Goal: Information Seeking & Learning: Check status

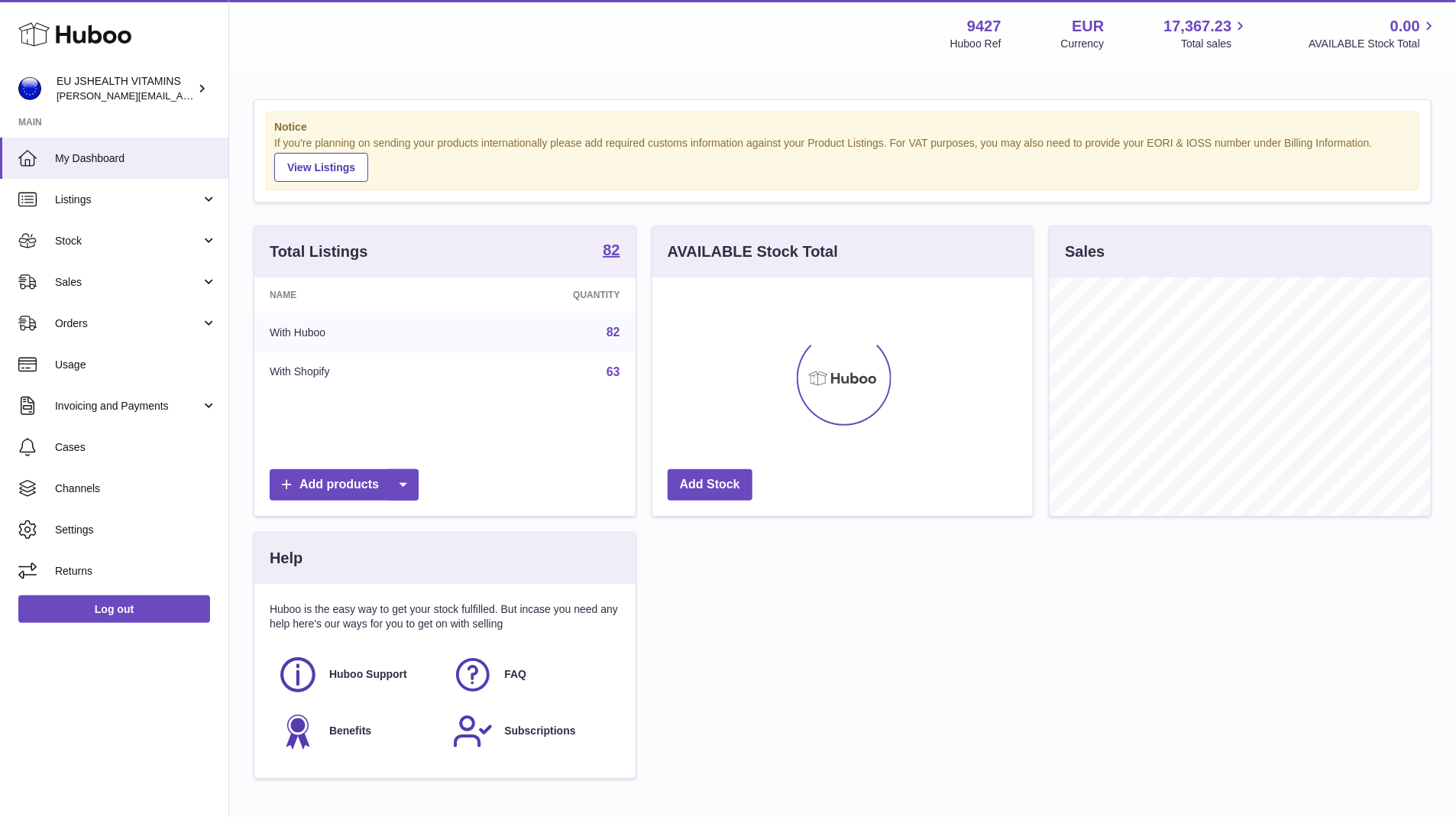
scroll to position [238, 381]
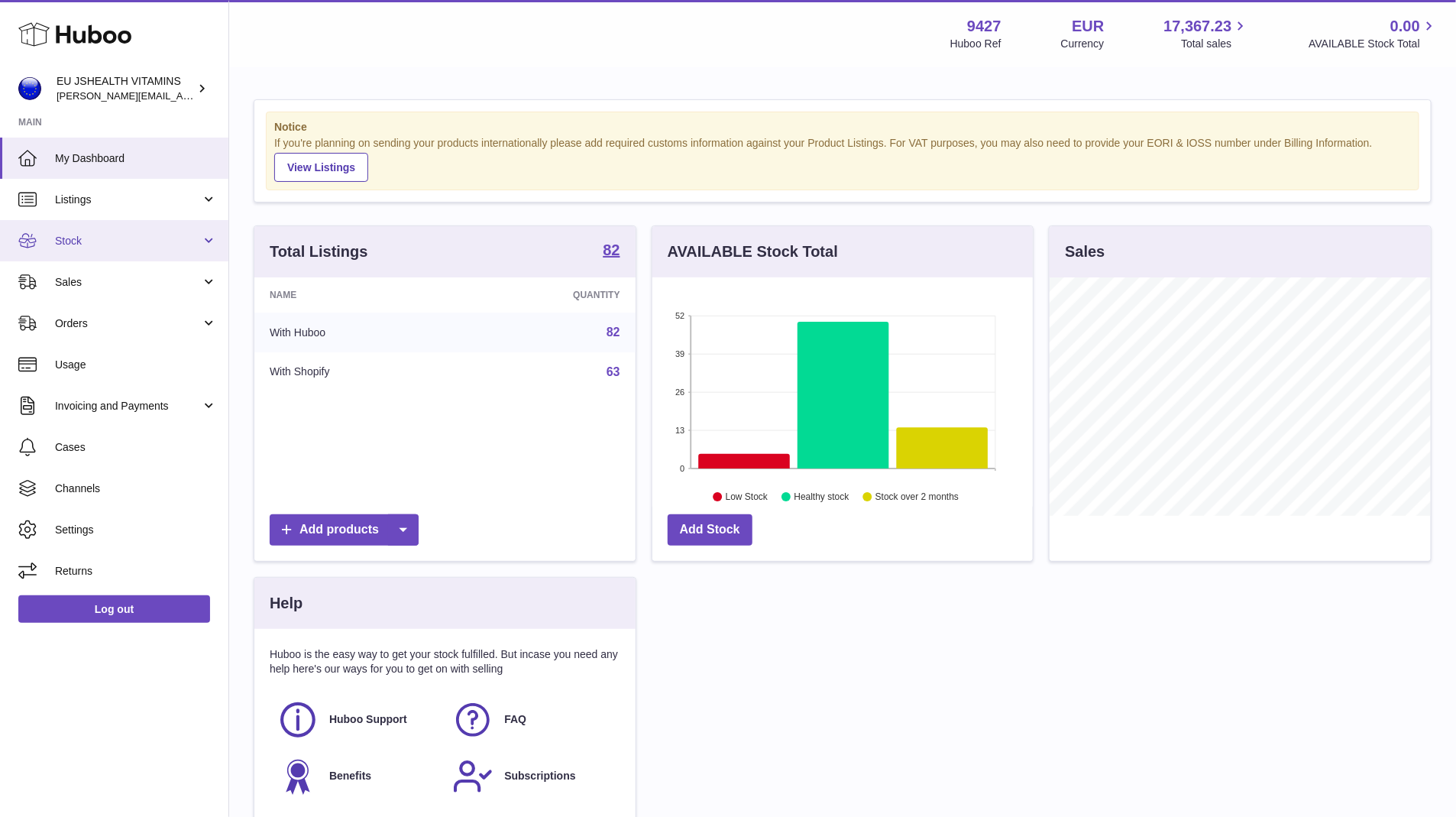
click at [126, 247] on span "Stock" at bounding box center [128, 241] width 146 height 14
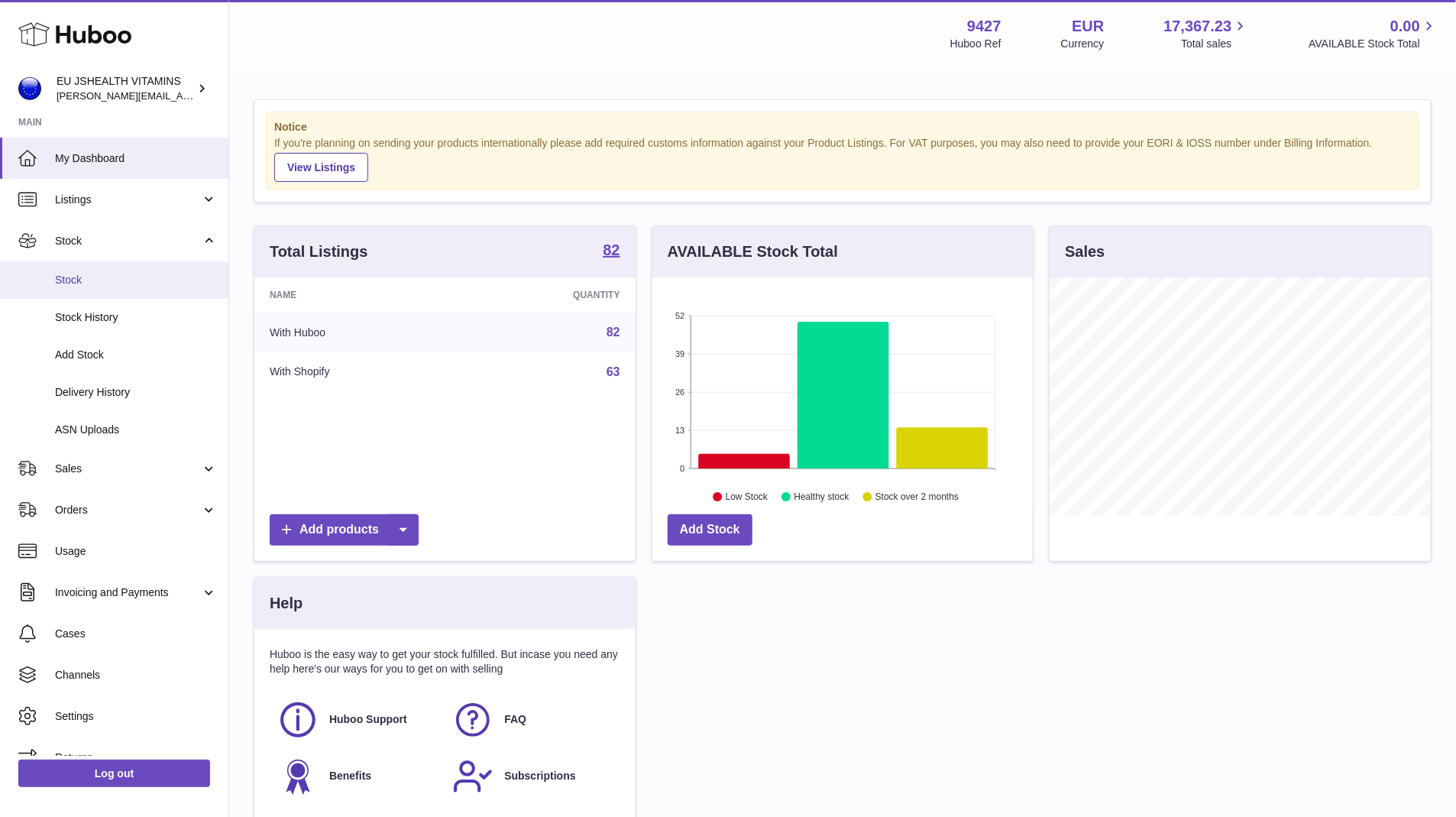
click at [120, 282] on span "Stock" at bounding box center [135, 280] width 162 height 14
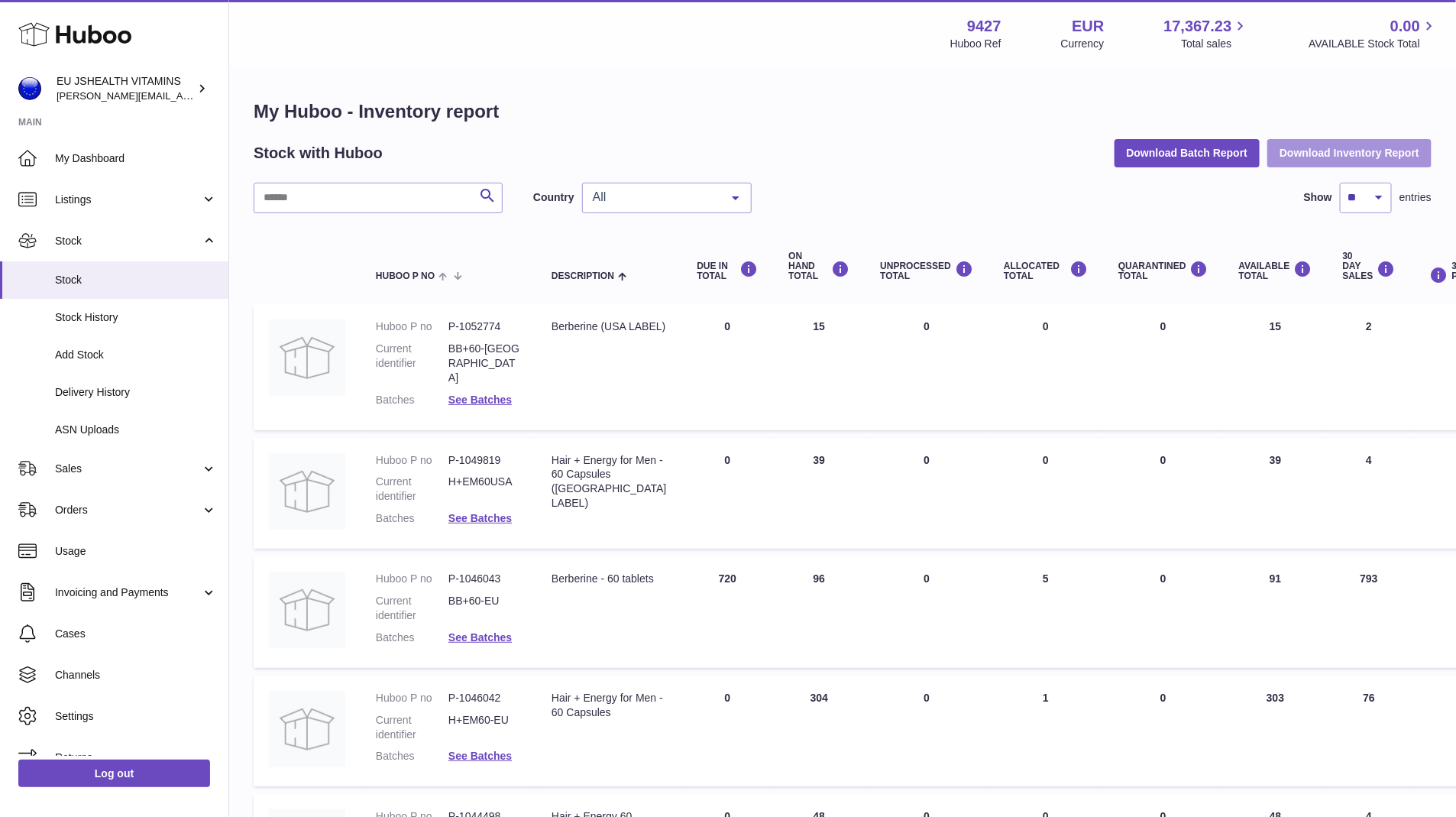
click at [1331, 145] on button "Download Inventory Report" at bounding box center [1350, 153] width 164 height 27
click at [338, 198] on input "text" at bounding box center [379, 198] width 249 height 31
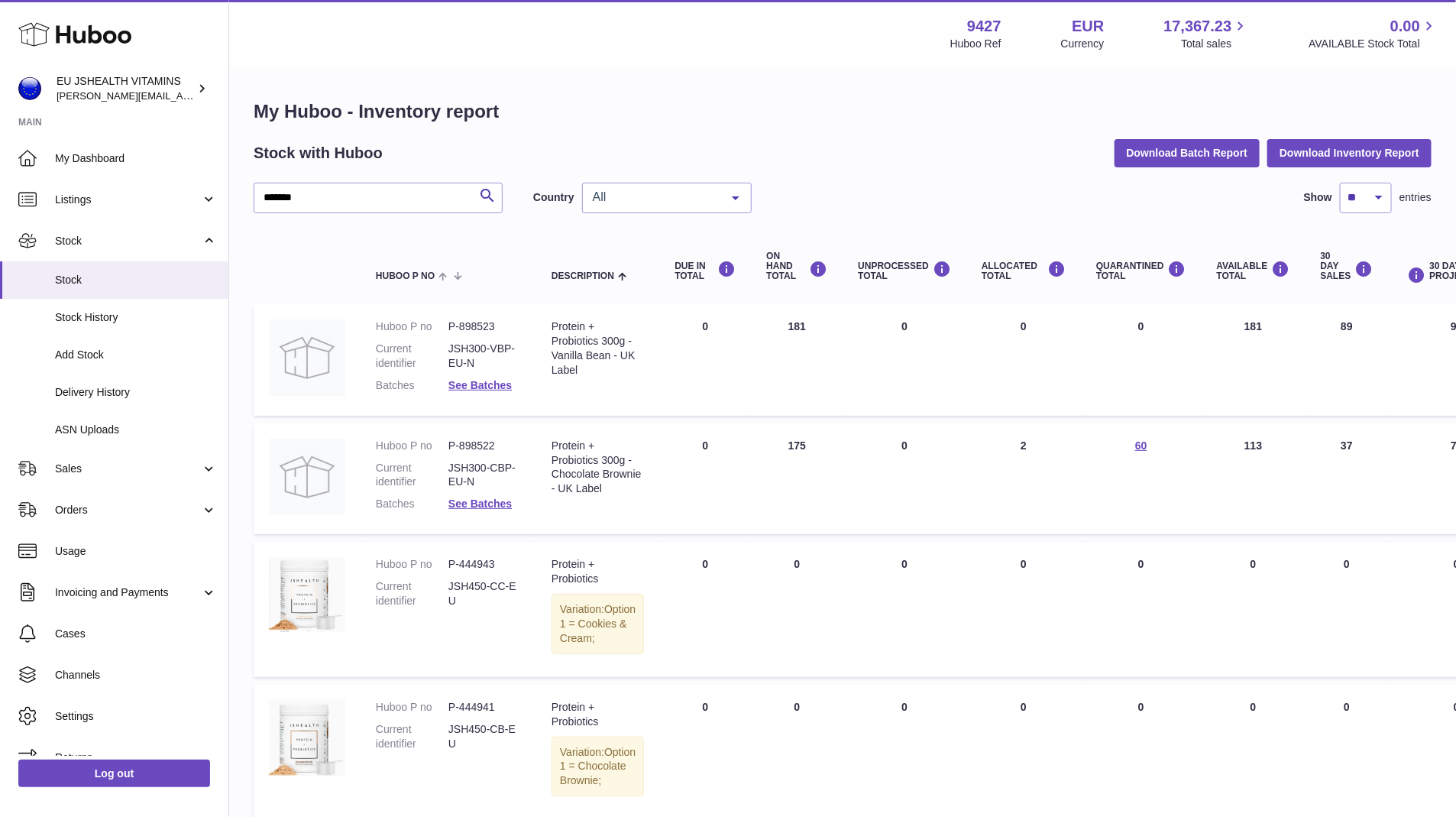
click at [466, 321] on dd "P-898523" at bounding box center [484, 326] width 72 height 14
click at [475, 325] on dd "P-898523" at bounding box center [484, 326] width 72 height 14
copy dd "898523"
click at [486, 440] on dd "P-898522" at bounding box center [484, 445] width 72 height 14
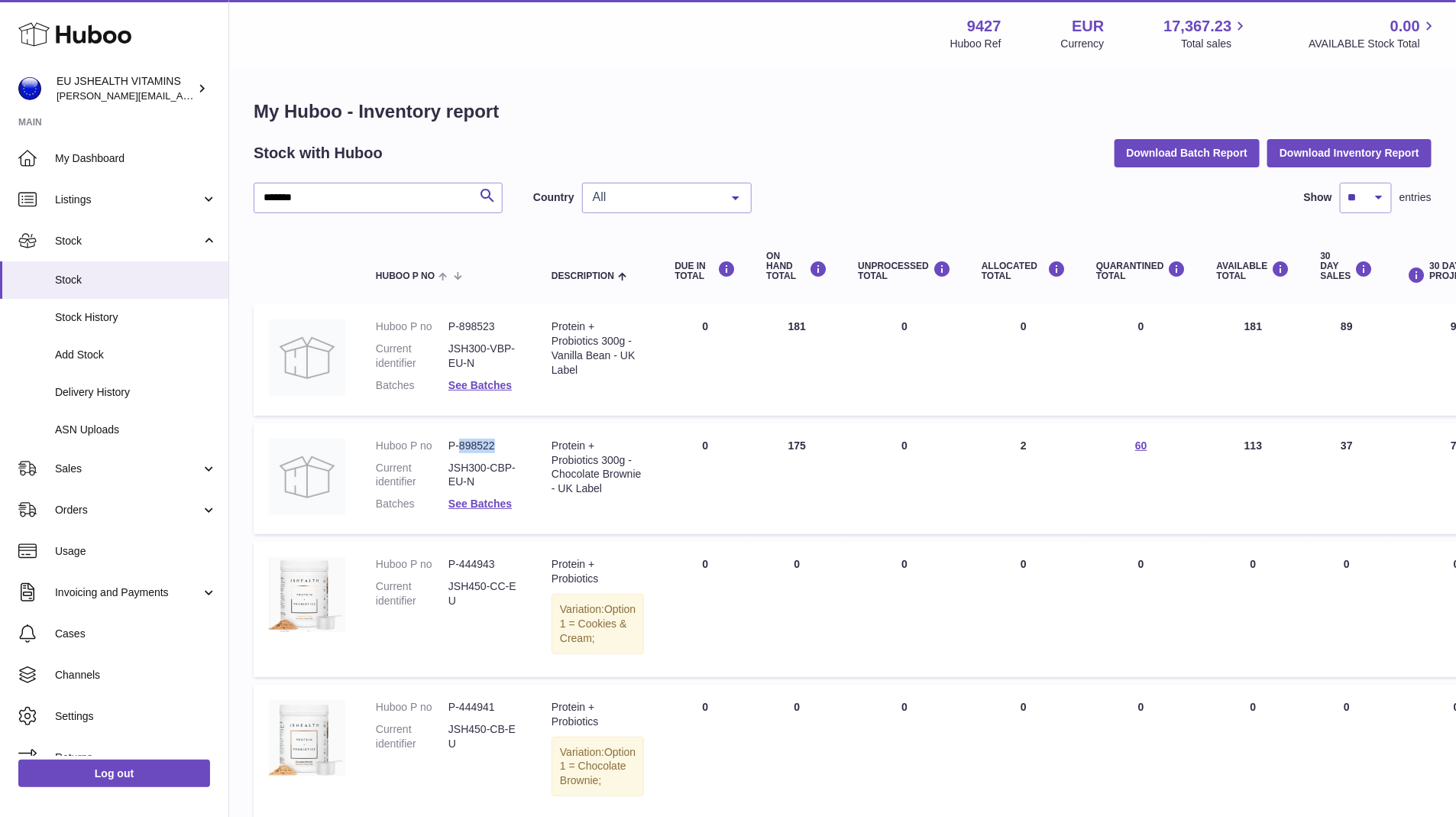
click at [486, 440] on dd "P-898522" at bounding box center [484, 445] width 72 height 14
copy dd "898522"
click at [1136, 441] on link "60" at bounding box center [1141, 445] width 12 height 12
click at [1125, 440] on div at bounding box center [728, 408] width 1456 height 817
click at [467, 506] on link "See Batches" at bounding box center [480, 503] width 63 height 12
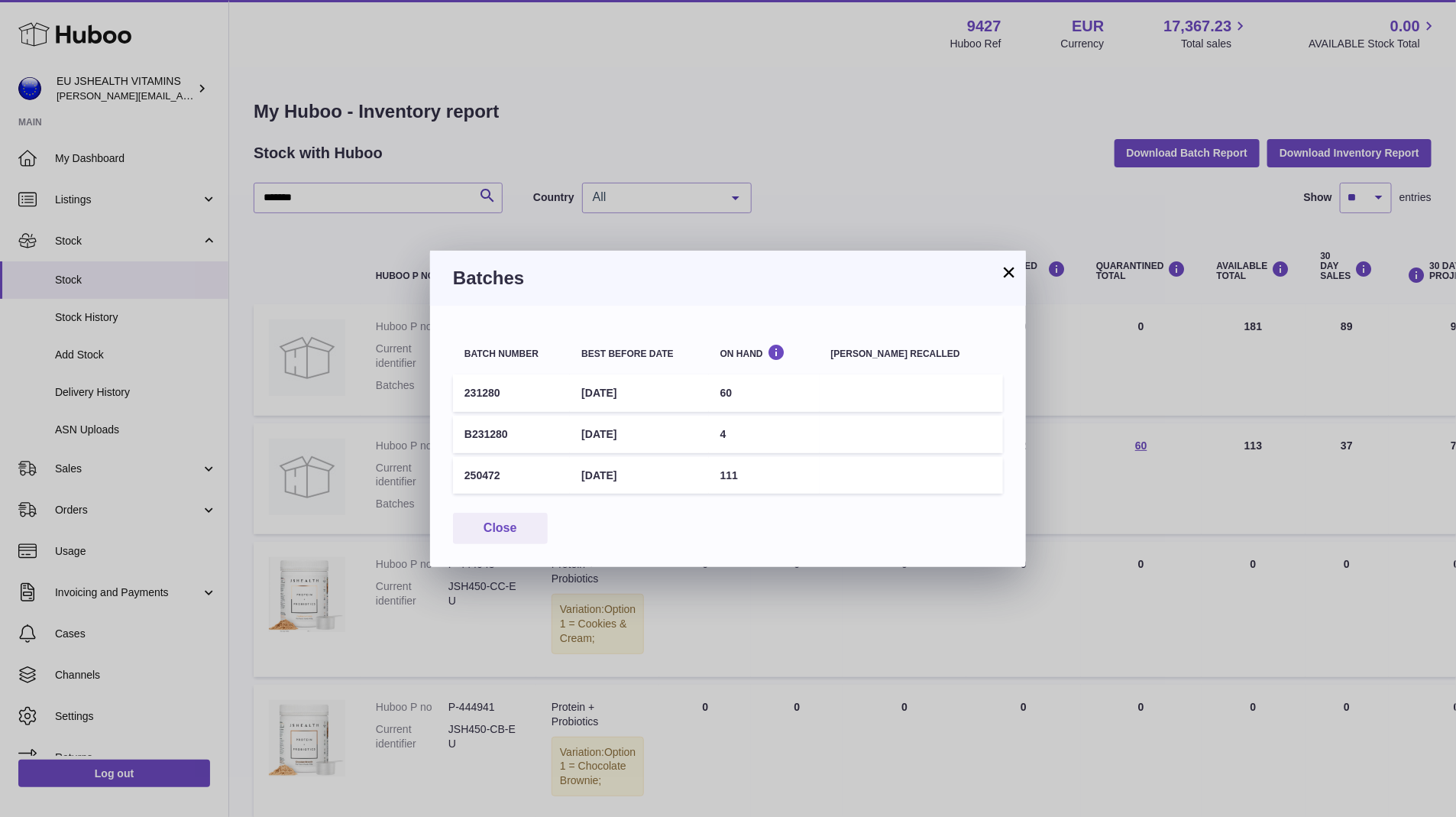
click at [638, 393] on td "27th Nov 2025" at bounding box center [639, 393] width 139 height 37
click at [1119, 447] on div "× Batches Batch number Best before date On Hand Batch recalled 231280 27th Nov …" at bounding box center [728, 408] width 1456 height 817
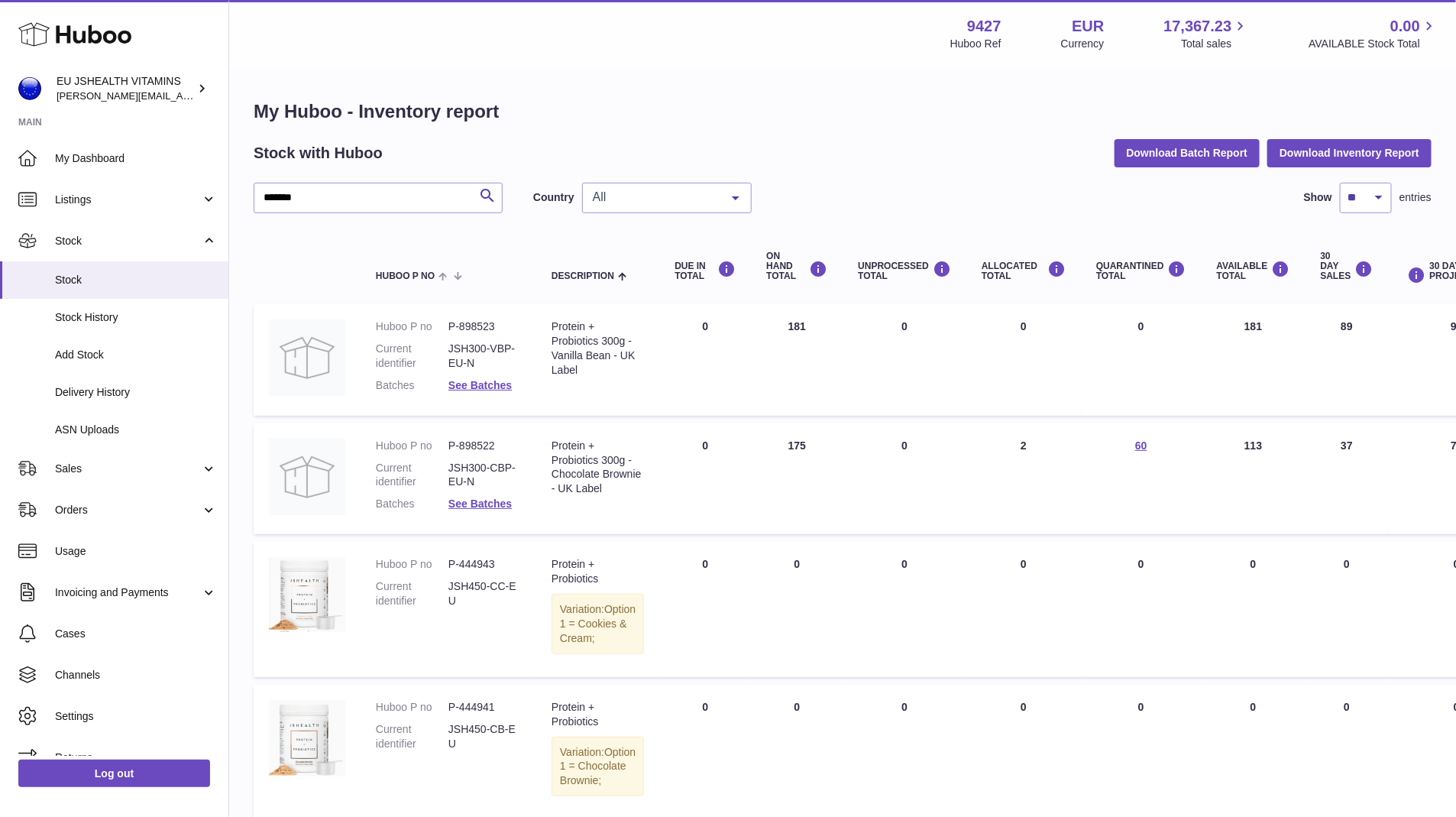
drag, startPoint x: 491, startPoint y: 483, endPoint x: 437, endPoint y: 483, distance: 54.0
click at [437, 483] on dl "Huboo P no P-898522 Current identifier JSH300-CBP-EU-N Batches See Batches" at bounding box center [448, 479] width 145 height 81
click at [564, 497] on div "Protein + Probiotics 300g - Chocolate Brownie - UK Label" at bounding box center [598, 467] width 92 height 58
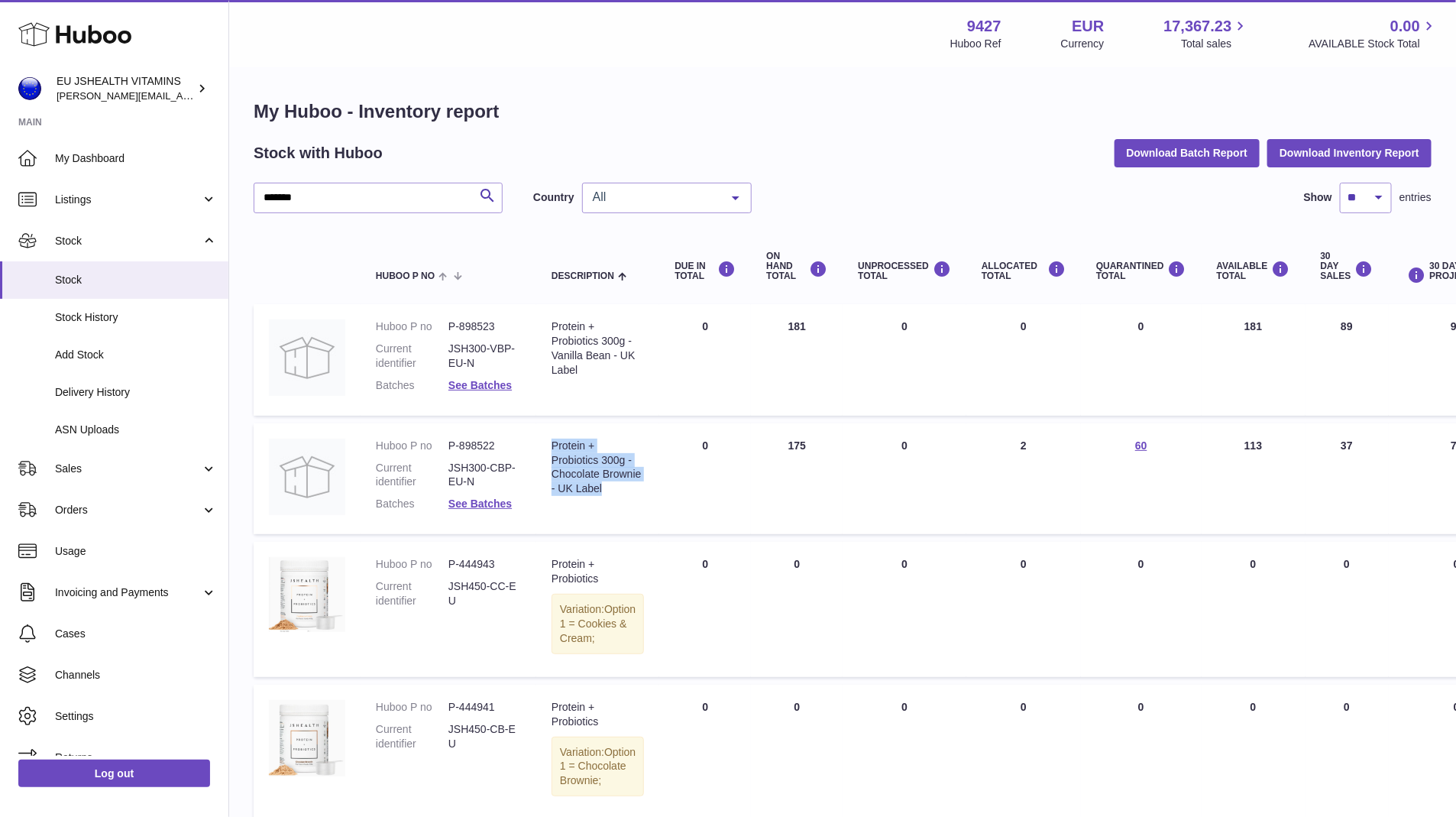
copy tr "Protein + Probiotics 300g - Chocolate Brownie - UK Label"
click at [619, 591] on td "Description Protein + Probiotics Variation: Option 1 = Cookies & Cream;" at bounding box center [598, 609] width 123 height 135
drag, startPoint x: 553, startPoint y: 443, endPoint x: 572, endPoint y: 507, distance: 66.8
click at [572, 497] on div "Protein + Probiotics 300g - Chocolate Brownie - UK Label" at bounding box center [598, 467] width 92 height 58
click at [506, 507] on link "See Batches" at bounding box center [480, 503] width 63 height 12
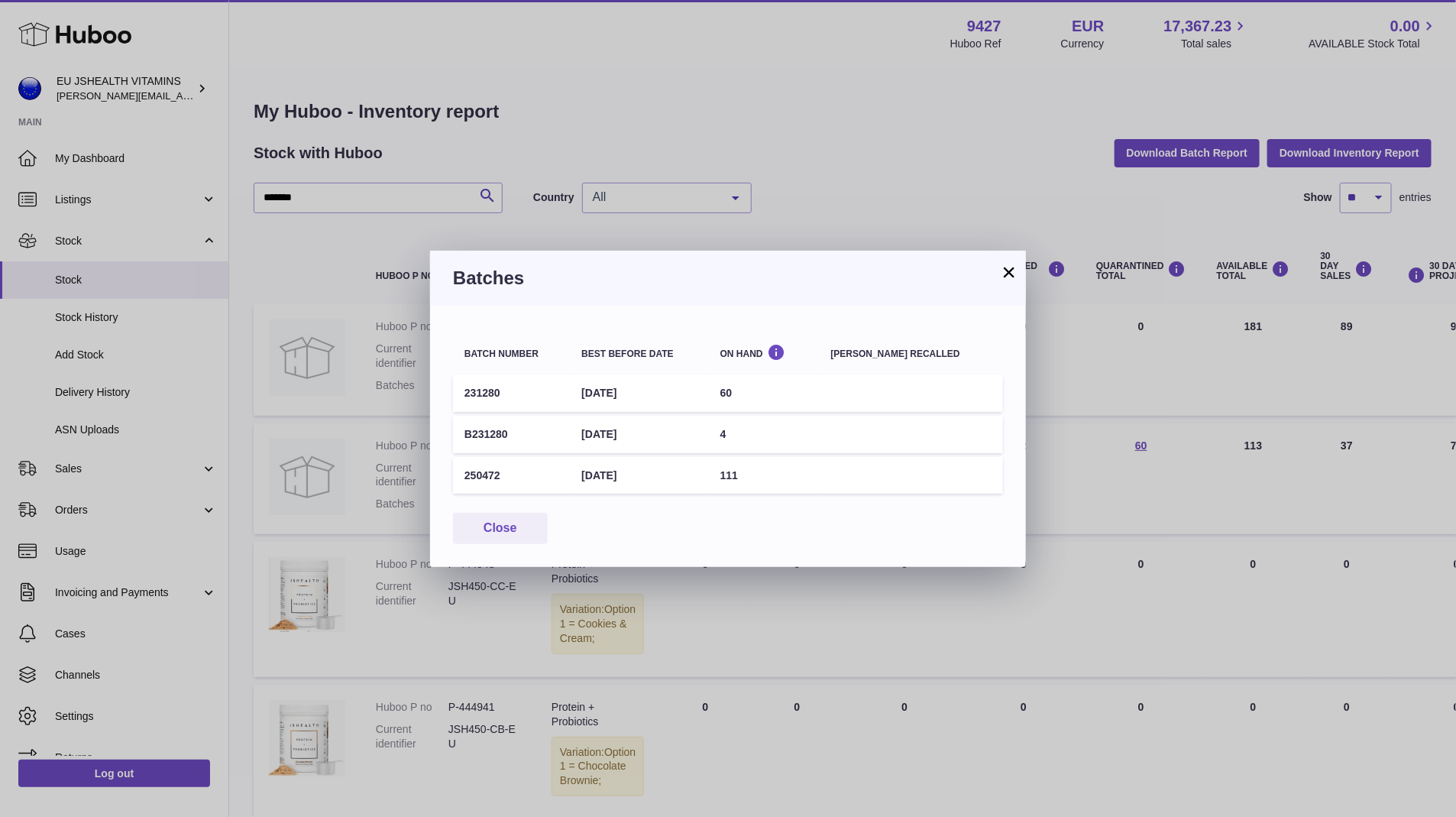
click at [669, 399] on td "27th Nov 2025" at bounding box center [639, 393] width 139 height 37
click at [1026, 303] on div "× Batches Batch number Best before date On Hand Batch recalled 231280 27th Nov …" at bounding box center [728, 408] width 1456 height 817
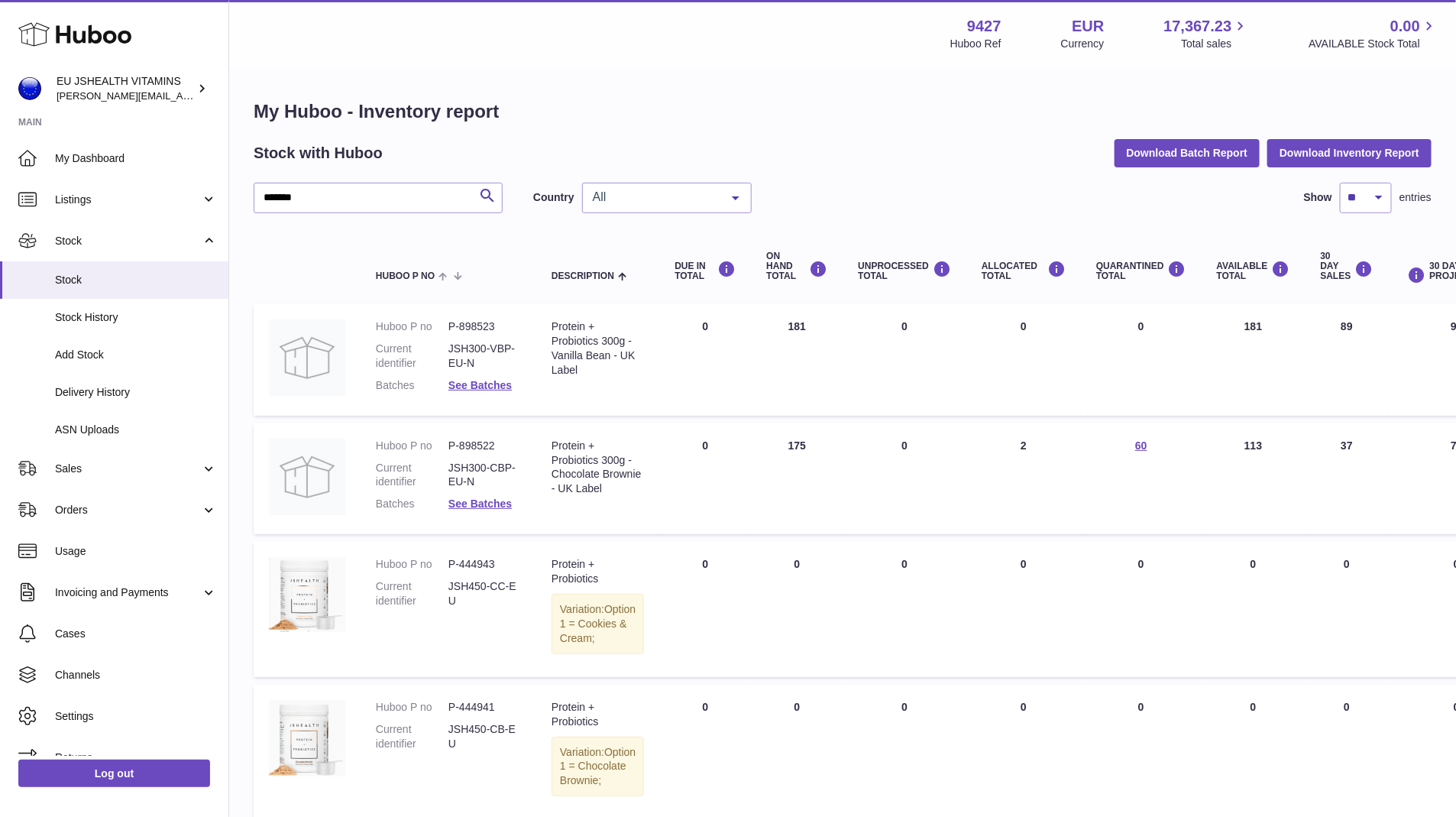
click at [586, 484] on div "Protein + Probiotics 300g - Chocolate Brownie - UK Label" at bounding box center [598, 467] width 92 height 58
copy tr "Protein + Probiotics 300g - Chocolate Brownie - UK Label"
click at [471, 453] on dl "Huboo P no P-898522 Current identifier JSH300-CBP-EU-N Batches See Batches" at bounding box center [448, 479] width 145 height 81
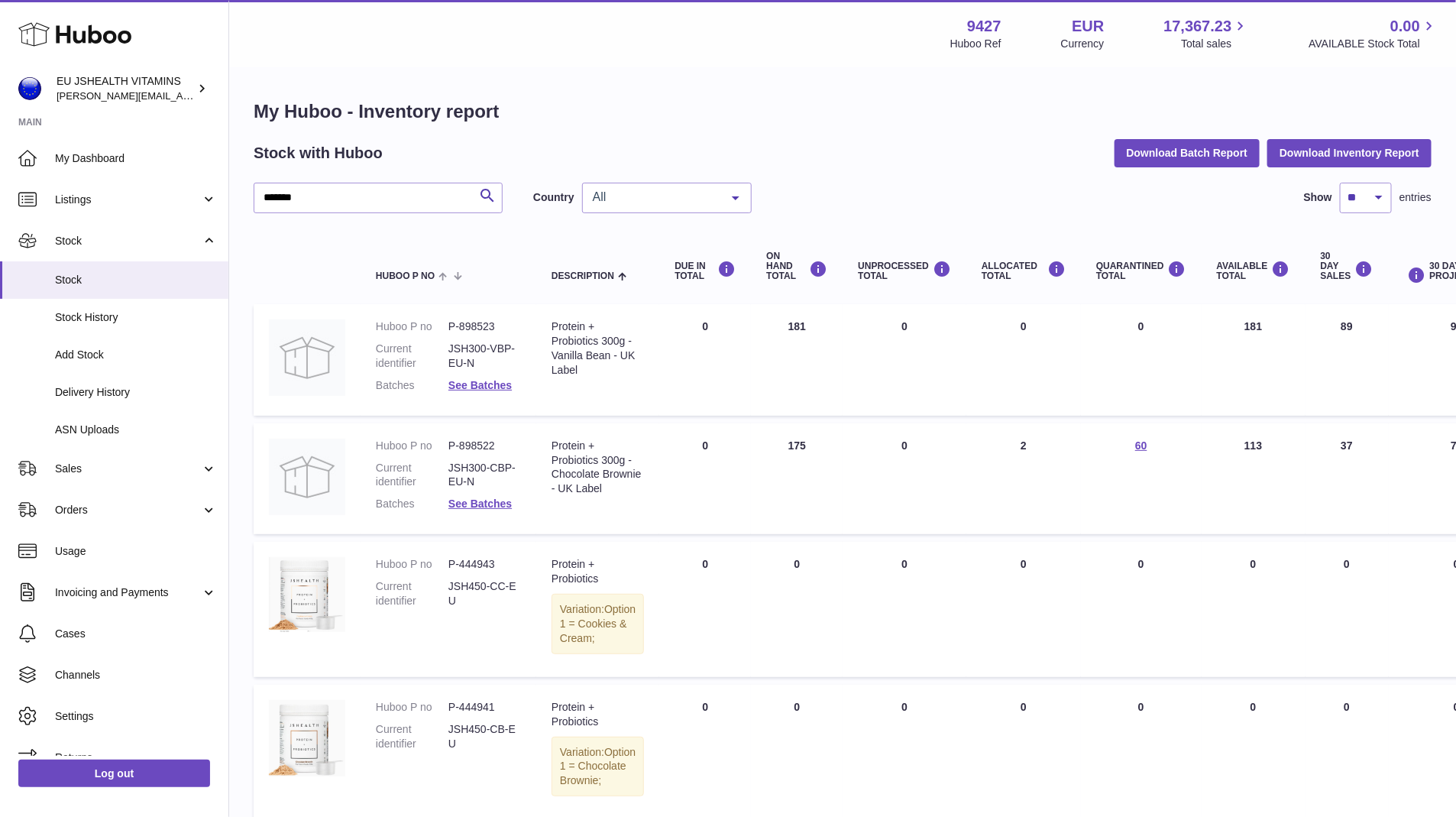
click at [471, 453] on dl "Huboo P no P-898522 Current identifier JSH300-CBP-EU-N Batches See Batches" at bounding box center [448, 479] width 145 height 81
copy dl "P-898522"
click at [489, 501] on link "See Batches" at bounding box center [480, 503] width 63 height 12
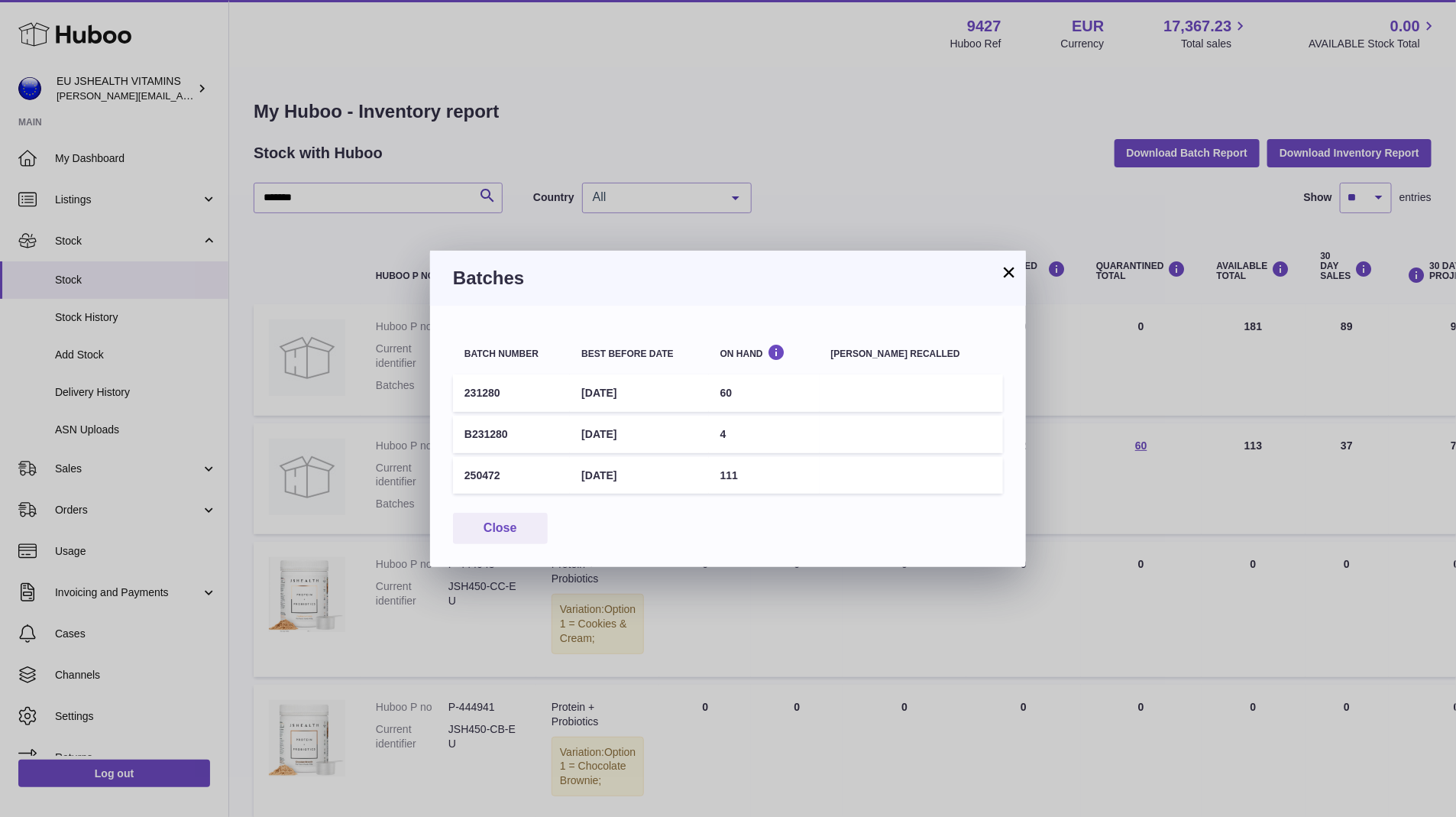
click at [483, 393] on td "231280" at bounding box center [511, 393] width 117 height 37
copy tr "231280"
drag, startPoint x: 1121, startPoint y: 495, endPoint x: 1112, endPoint y: 497, distance: 9.2
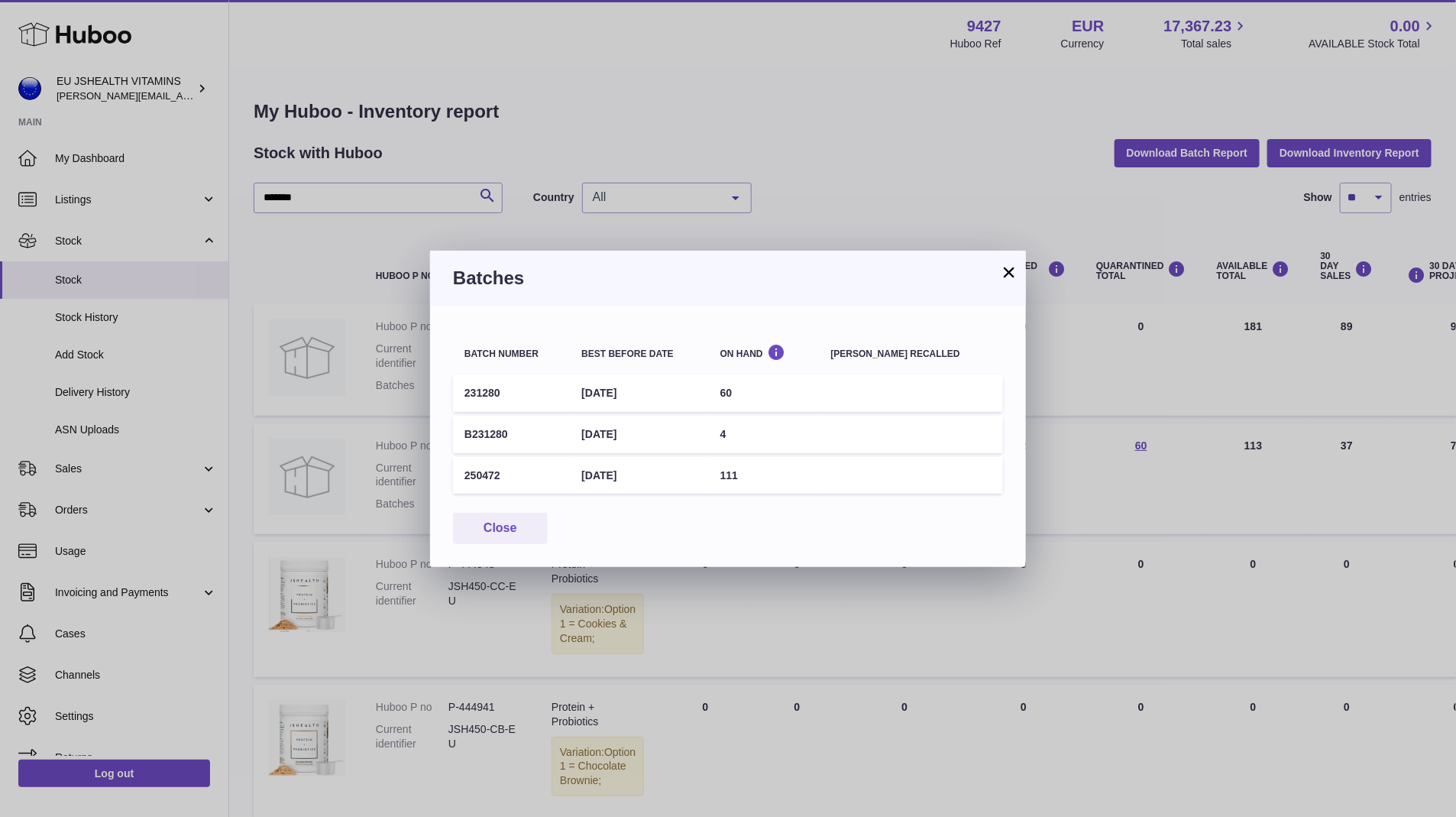
click at [1123, 497] on div "× Batches Batch number Best before date On Hand Batch recalled 231280 27th Nov …" at bounding box center [728, 408] width 1456 height 817
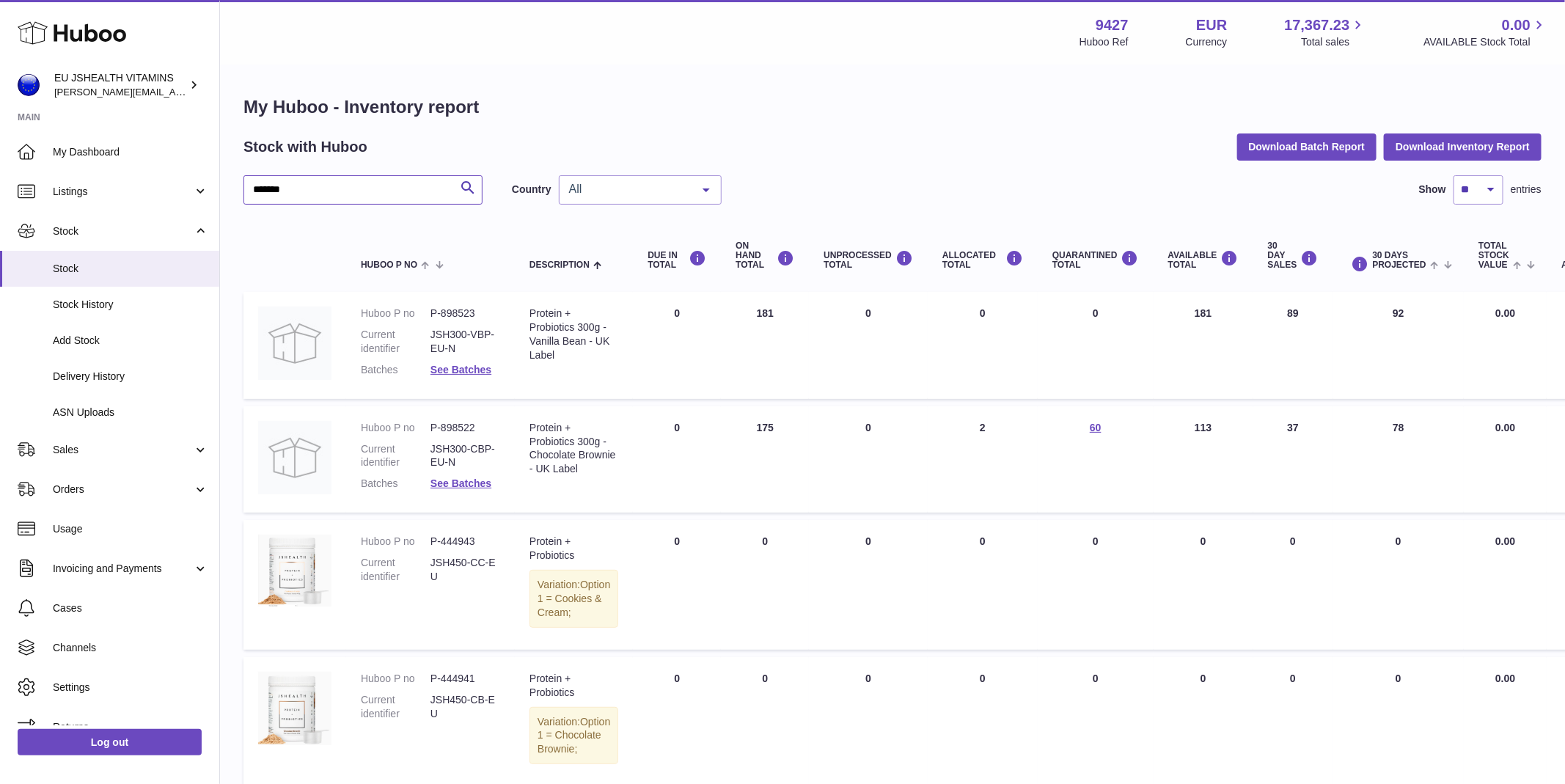
click at [390, 192] on input "*******" at bounding box center [363, 190] width 239 height 29
click at [377, 203] on input "*******" at bounding box center [363, 190] width 239 height 29
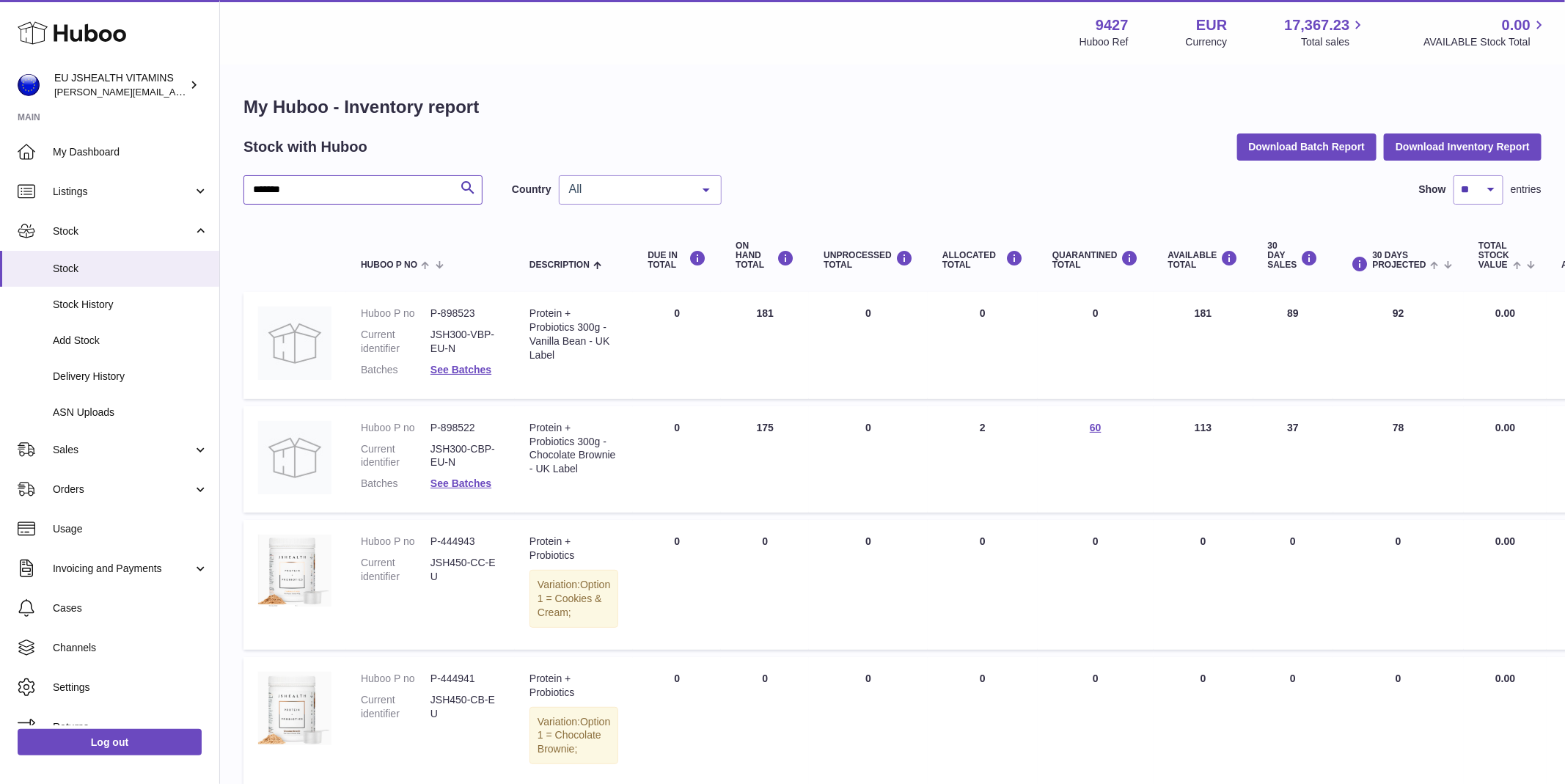
click at [377, 203] on input "*******" at bounding box center [363, 190] width 239 height 29
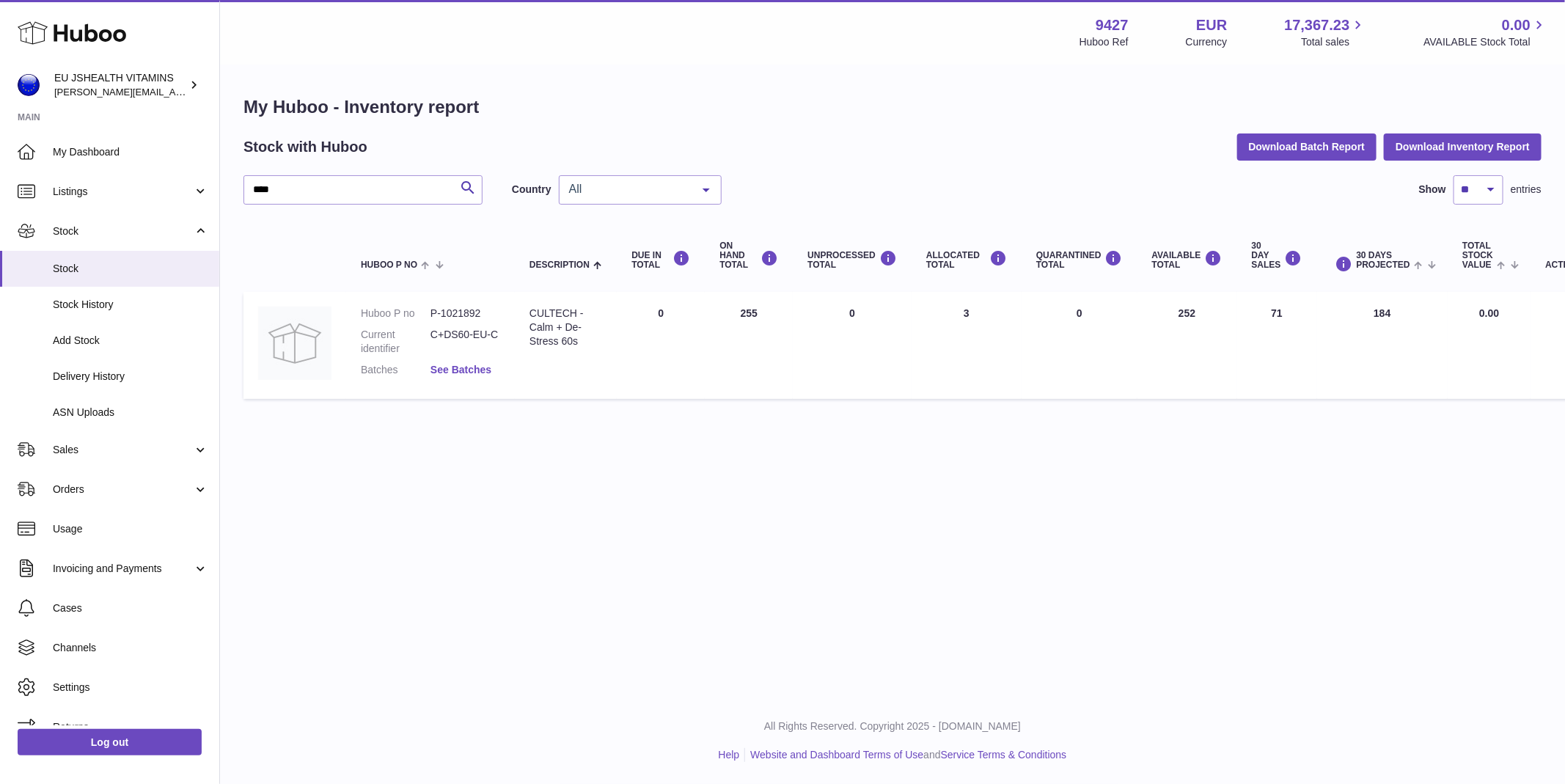
click at [491, 372] on link "See Batches" at bounding box center [461, 370] width 61 height 12
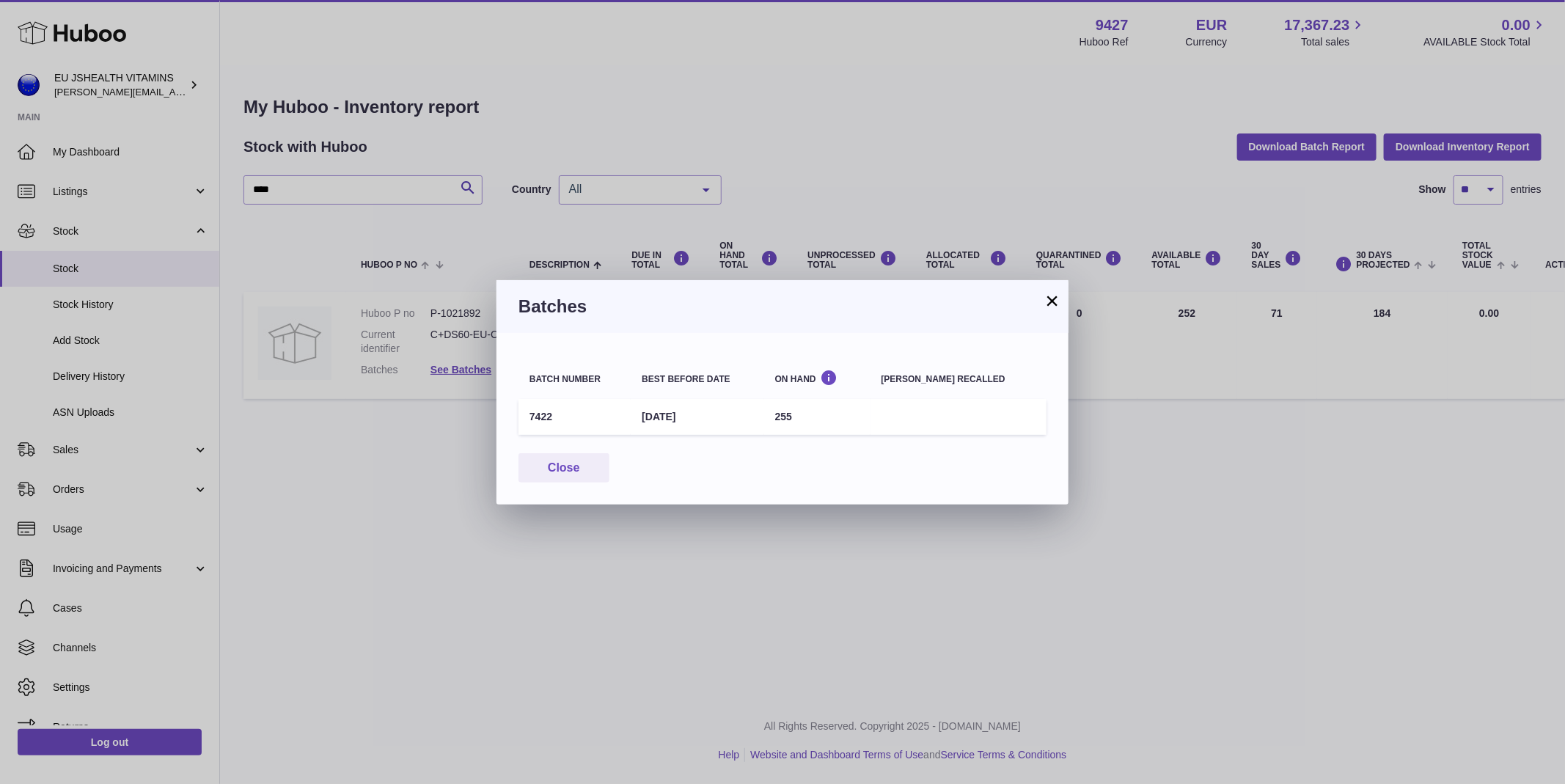
click at [1194, 491] on div "× Batches Batch number Best before date On Hand Batch recalled 7422 30th Nov 20…" at bounding box center [782, 392] width 1565 height 784
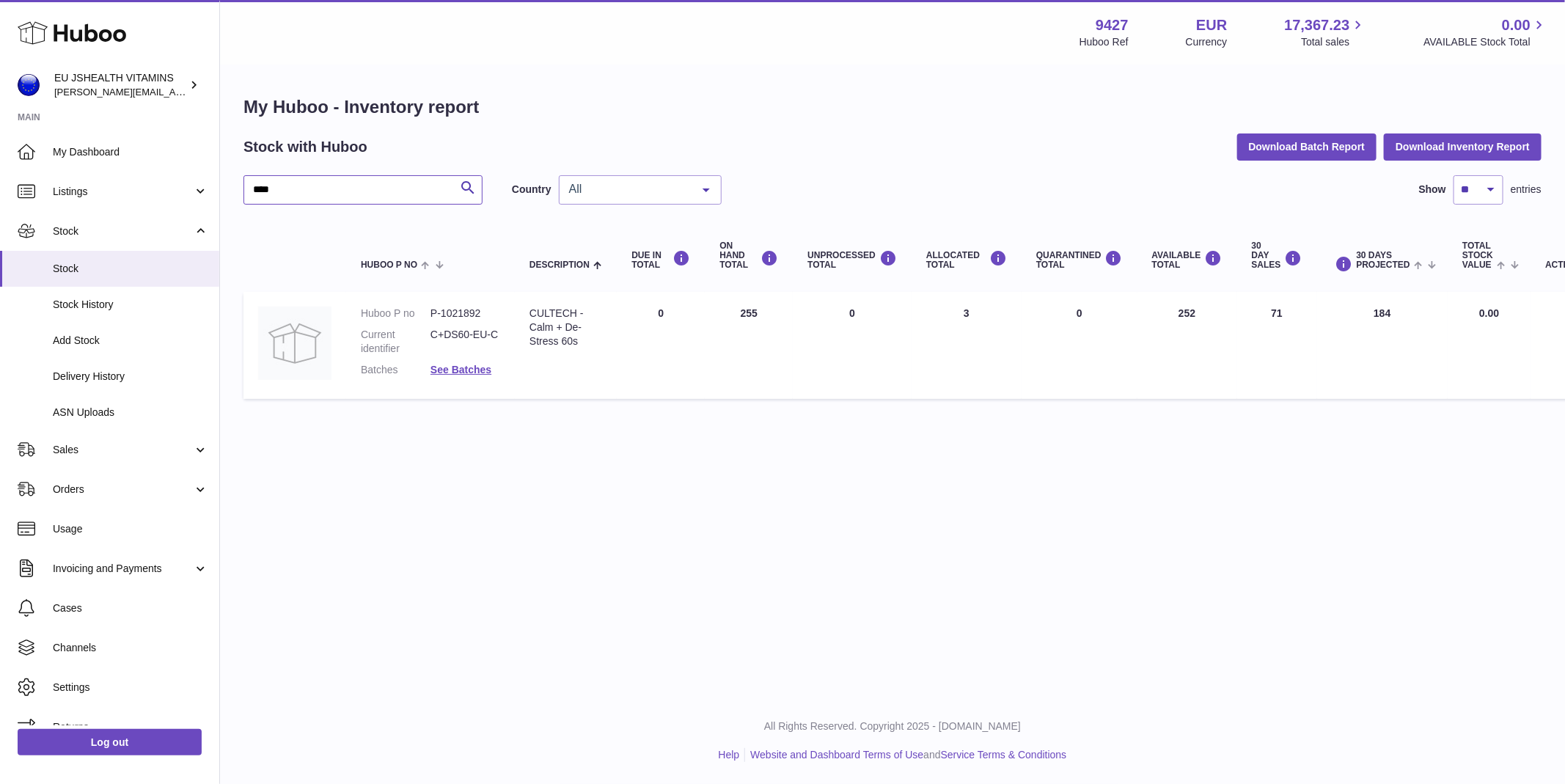
click at [433, 186] on input "****" at bounding box center [363, 190] width 239 height 29
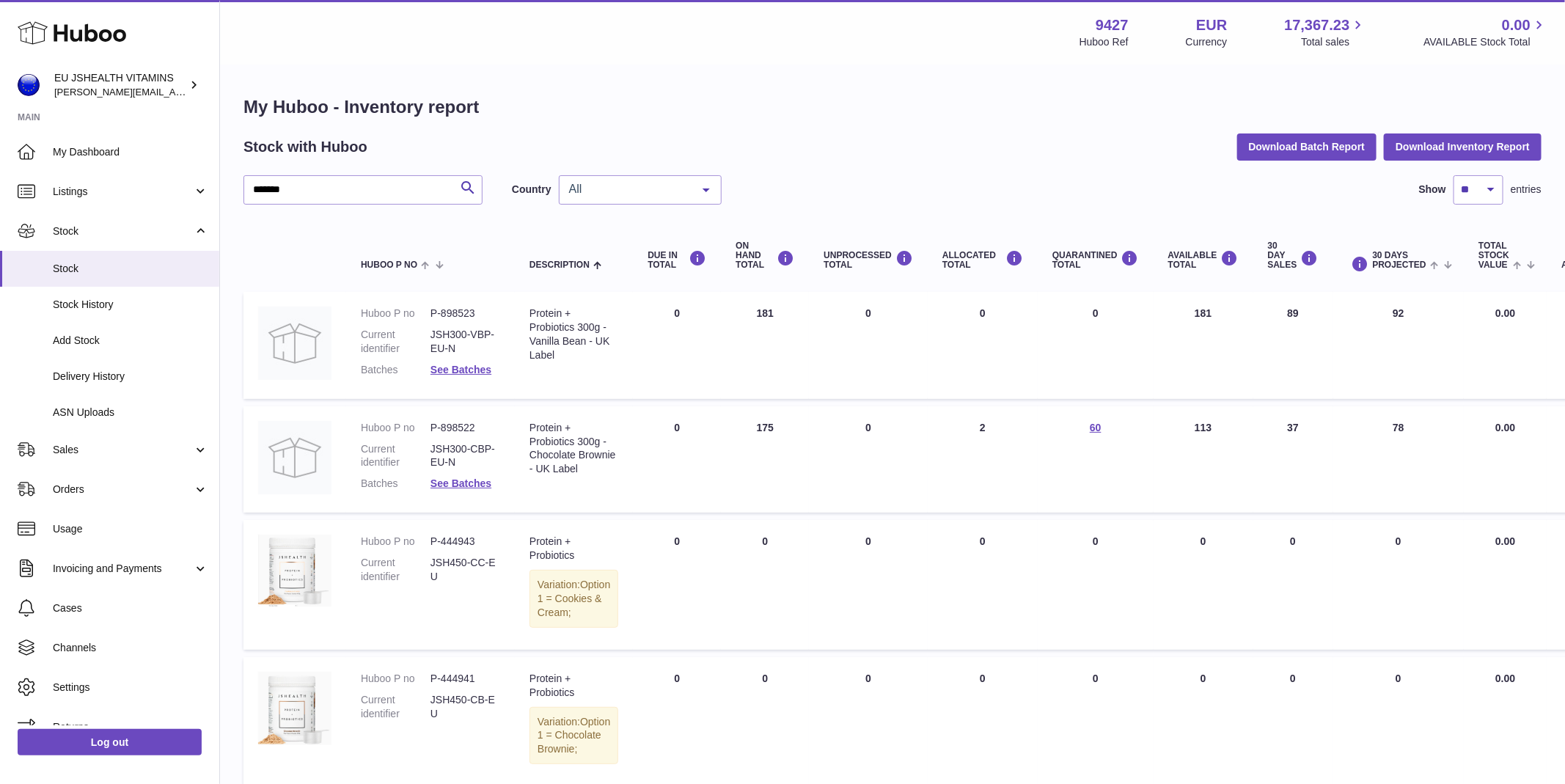
click at [442, 503] on td "Huboo P no P-898522 Current identifier JSH300-CBP-EU-N Batches See Batches" at bounding box center [430, 460] width 169 height 107
click at [447, 487] on link "See Batches" at bounding box center [461, 483] width 61 height 12
click at [1145, 418] on div at bounding box center [782, 392] width 1565 height 784
click at [362, 195] on input "*******" at bounding box center [363, 190] width 239 height 29
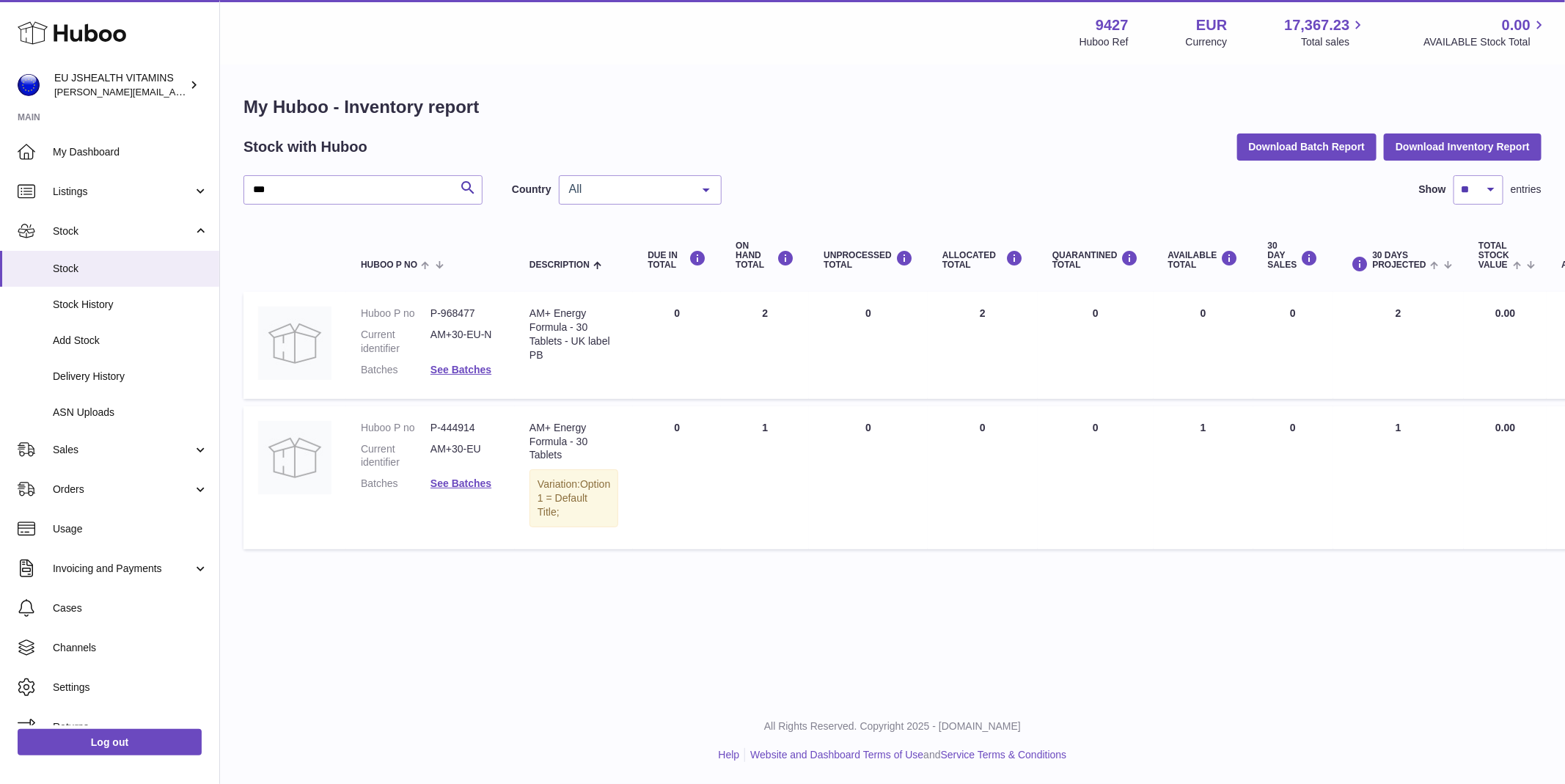
click at [465, 359] on dl "Huboo P no P-968477 Current identifier AM+30-EU-N Batches See Batches" at bounding box center [430, 346] width 139 height 78
click at [443, 367] on link "See Batches" at bounding box center [461, 370] width 61 height 12
click at [690, 198] on div at bounding box center [782, 392] width 1565 height 784
click at [583, 319] on div "AM+ Energy Formula - 30 Tablets - UK label PB" at bounding box center [574, 335] width 88 height 56
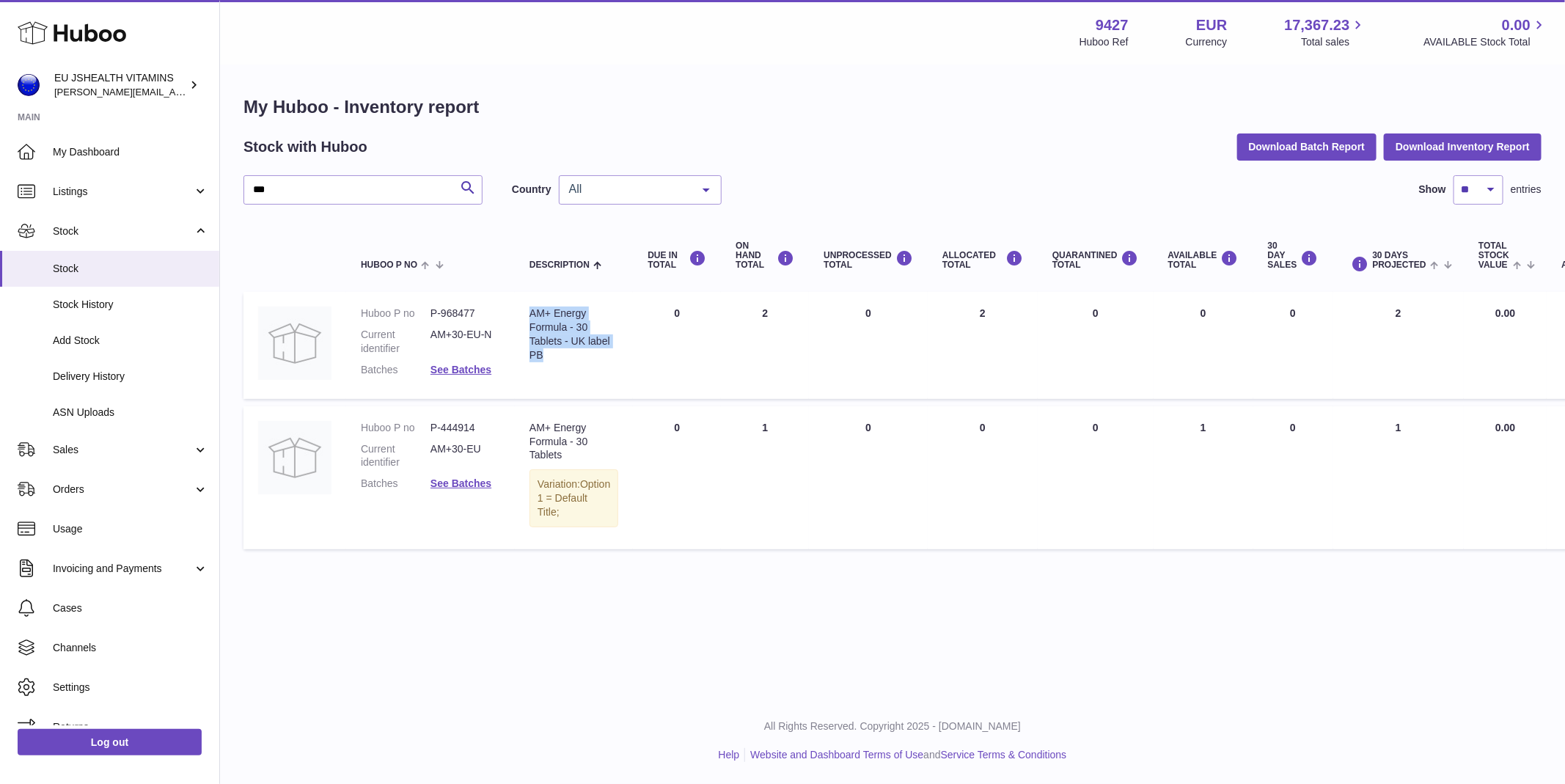
click at [583, 319] on div "AM+ Energy Formula - 30 Tablets - UK label PB" at bounding box center [574, 335] width 88 height 56
copy tr "AM+ Energy Formula - 30 Tablets - UK label PB"
drag, startPoint x: 570, startPoint y: 456, endPoint x: 549, endPoint y: 426, distance: 36.6
click at [549, 426] on div "AM+ Energy Formula - 30 Tablets" at bounding box center [574, 441] width 88 height 41
click at [809, 466] on td "UNPROCESSED Total 0" at bounding box center [868, 477] width 119 height 143
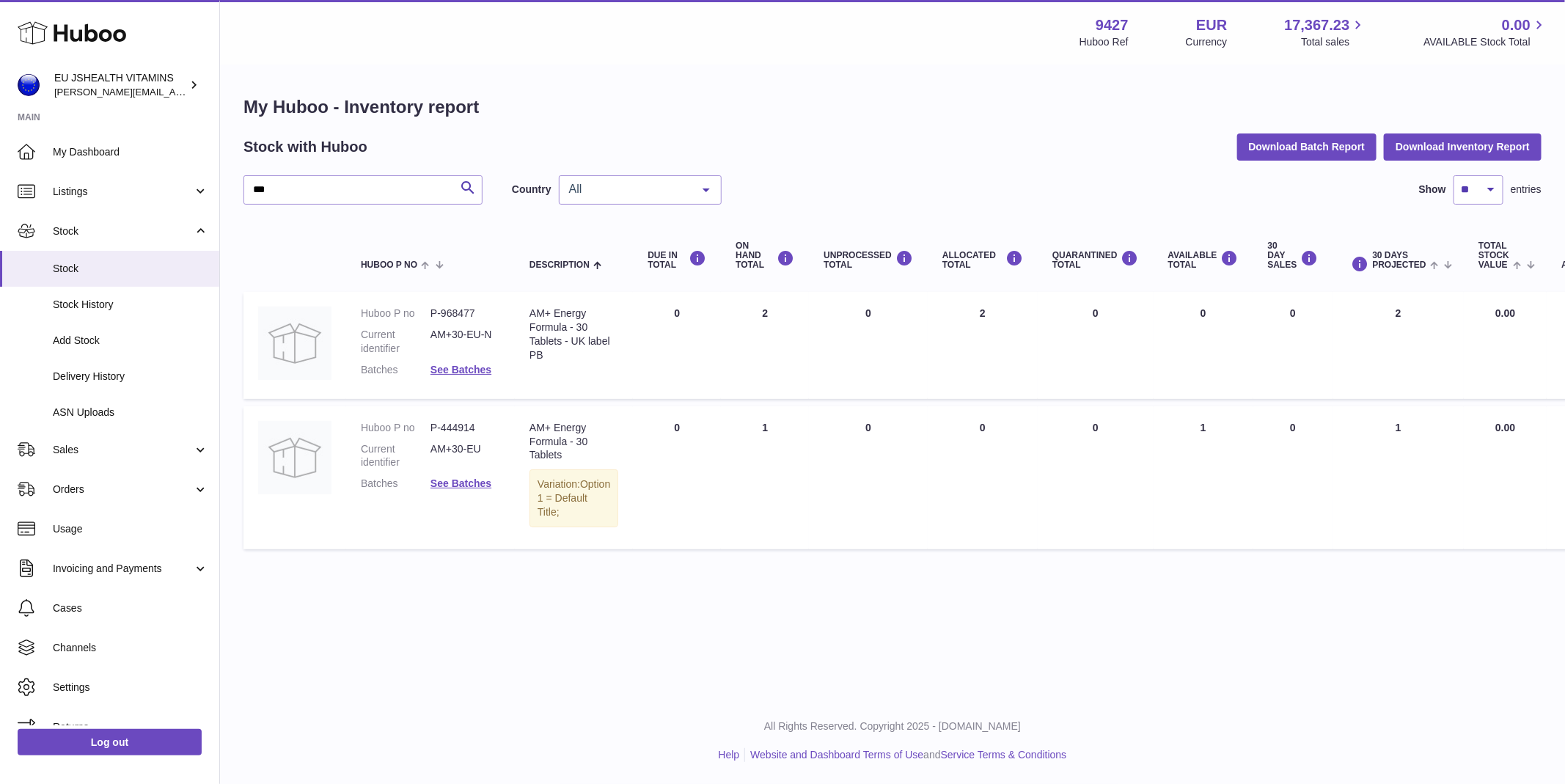
click at [465, 309] on dd "P-968477" at bounding box center [465, 313] width 69 height 14
copy dl "P-968477"
click at [454, 428] on dd "P-444914" at bounding box center [465, 427] width 69 height 14
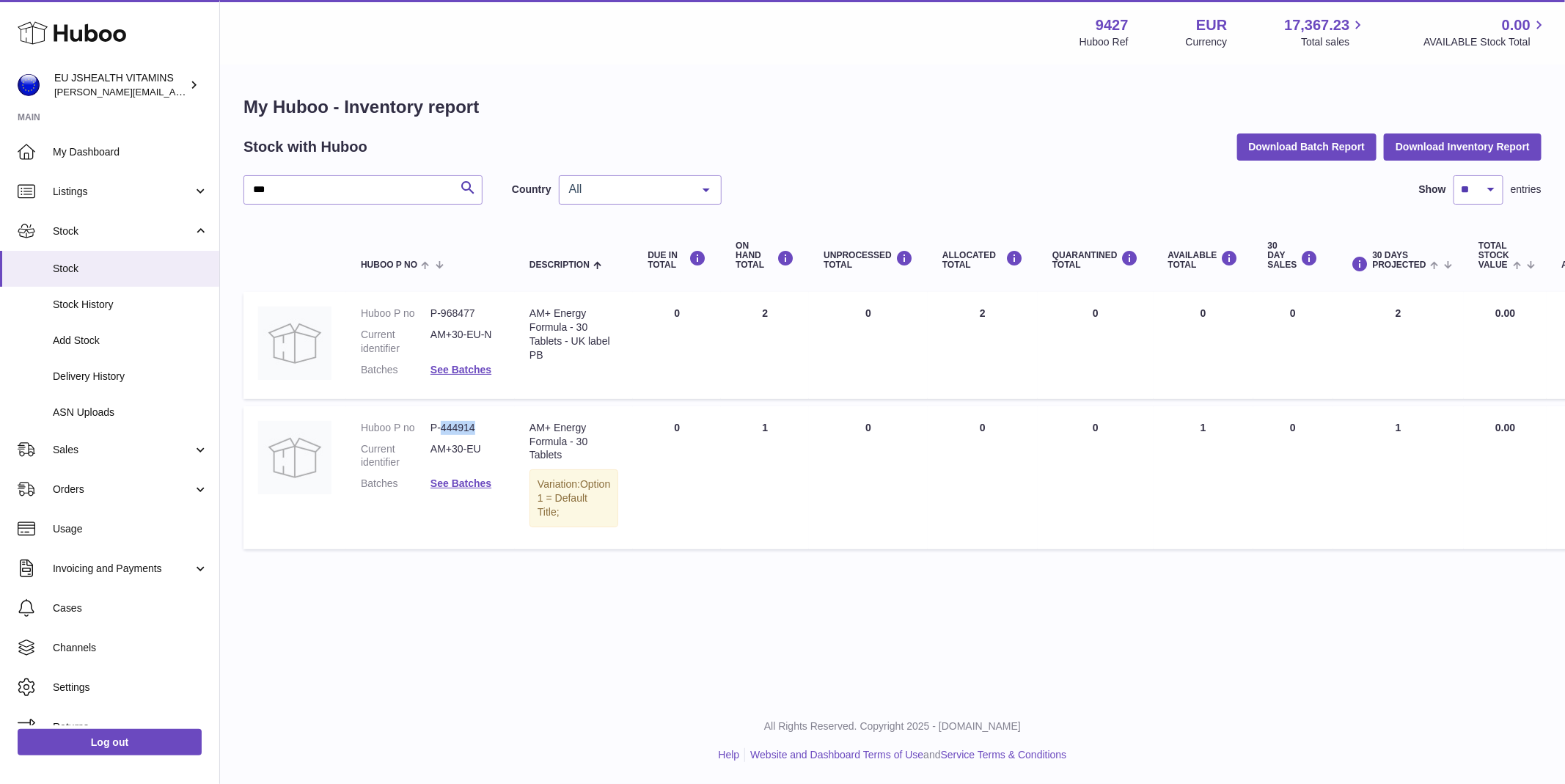
click at [454, 428] on dd "P-444914" at bounding box center [465, 427] width 69 height 14
copy dl "P-444914"
click at [474, 482] on link "See Batches" at bounding box center [461, 483] width 61 height 12
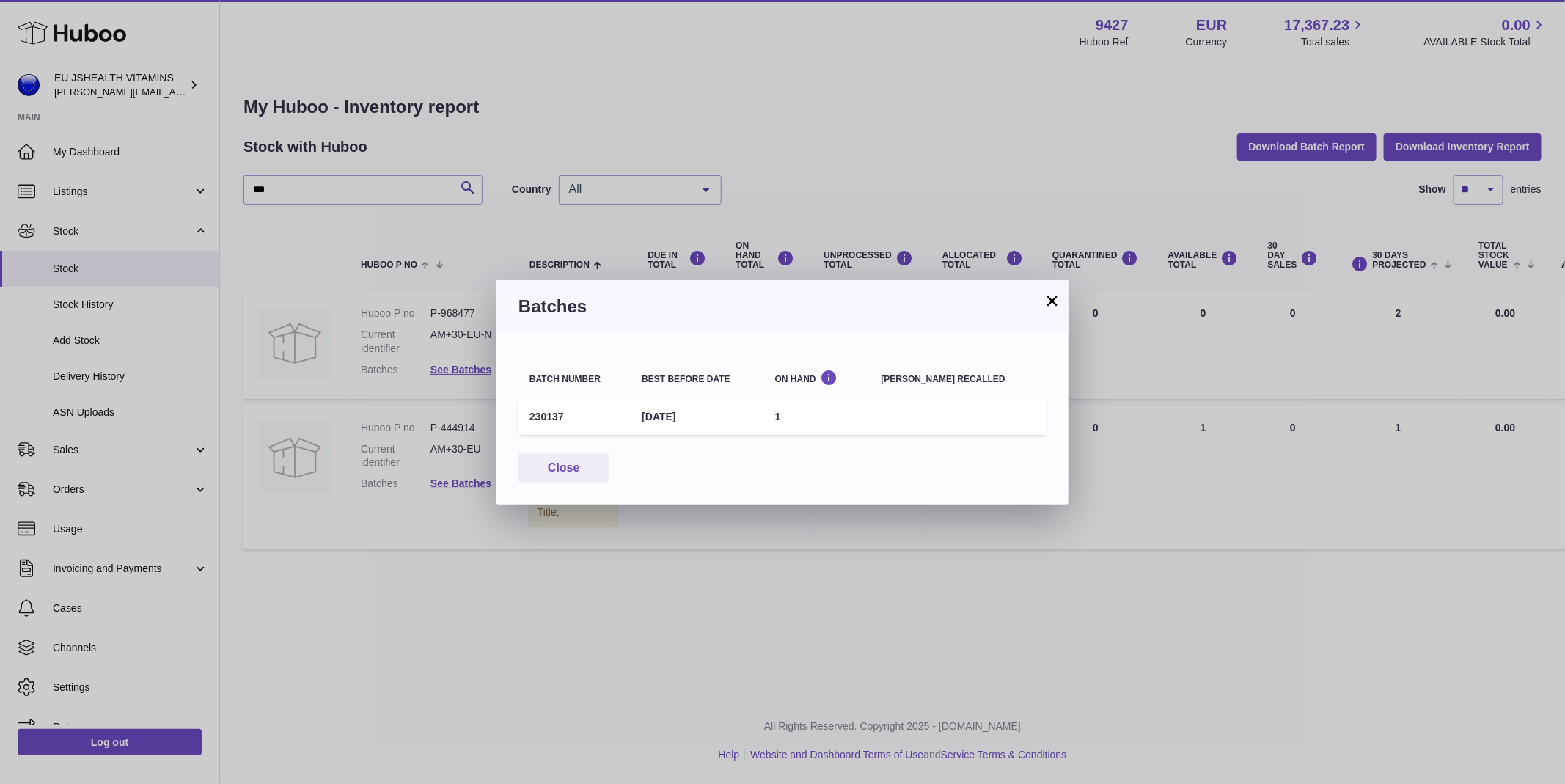
click at [531, 407] on td "230137" at bounding box center [575, 417] width 112 height 36
copy td "230137"
click at [358, 297] on div "× Batches Batch number Best before date On Hand Batch recalled 230137 30th Nov …" at bounding box center [782, 392] width 1565 height 784
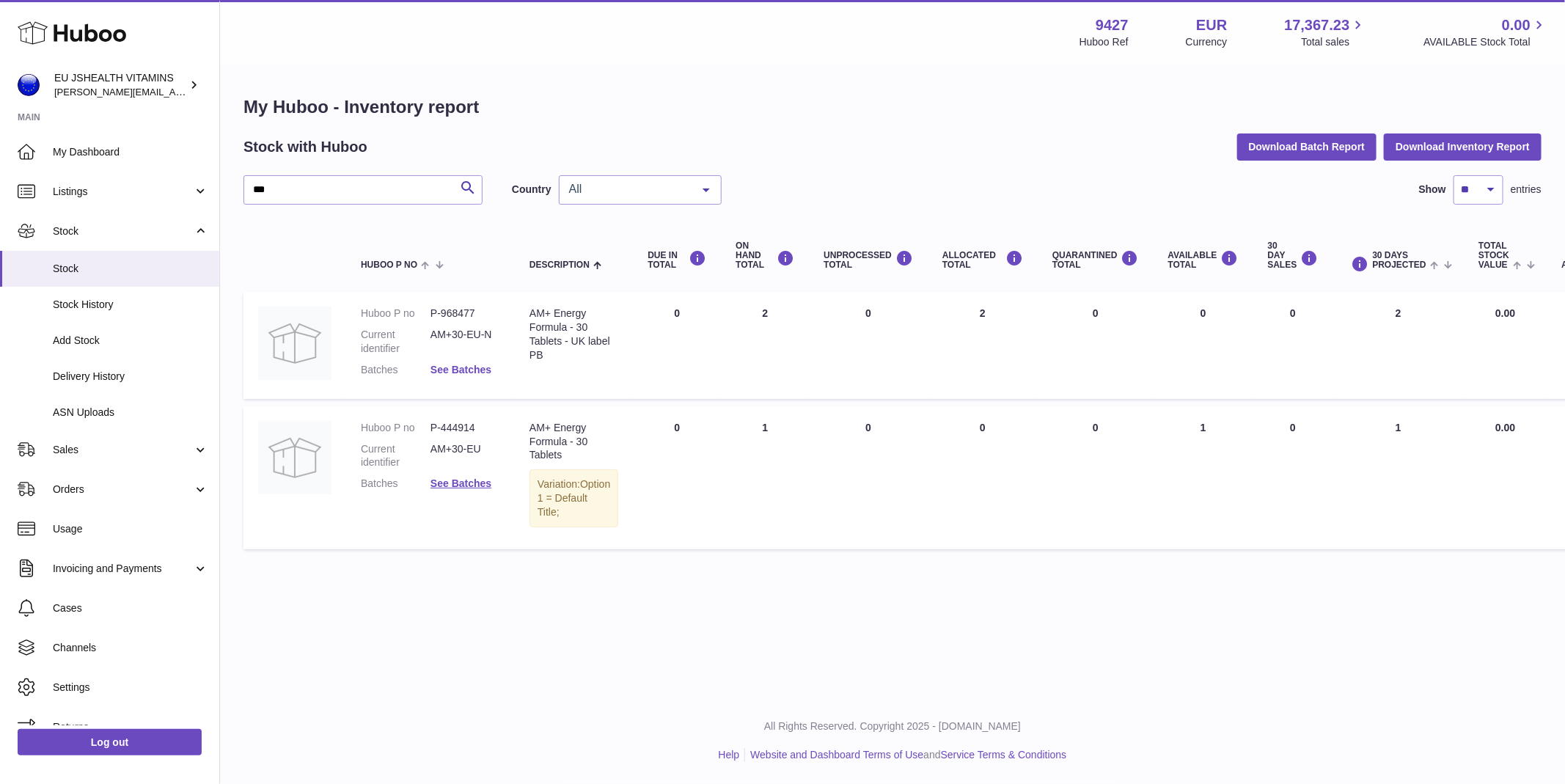
click at [457, 365] on link "See Batches" at bounding box center [461, 370] width 61 height 12
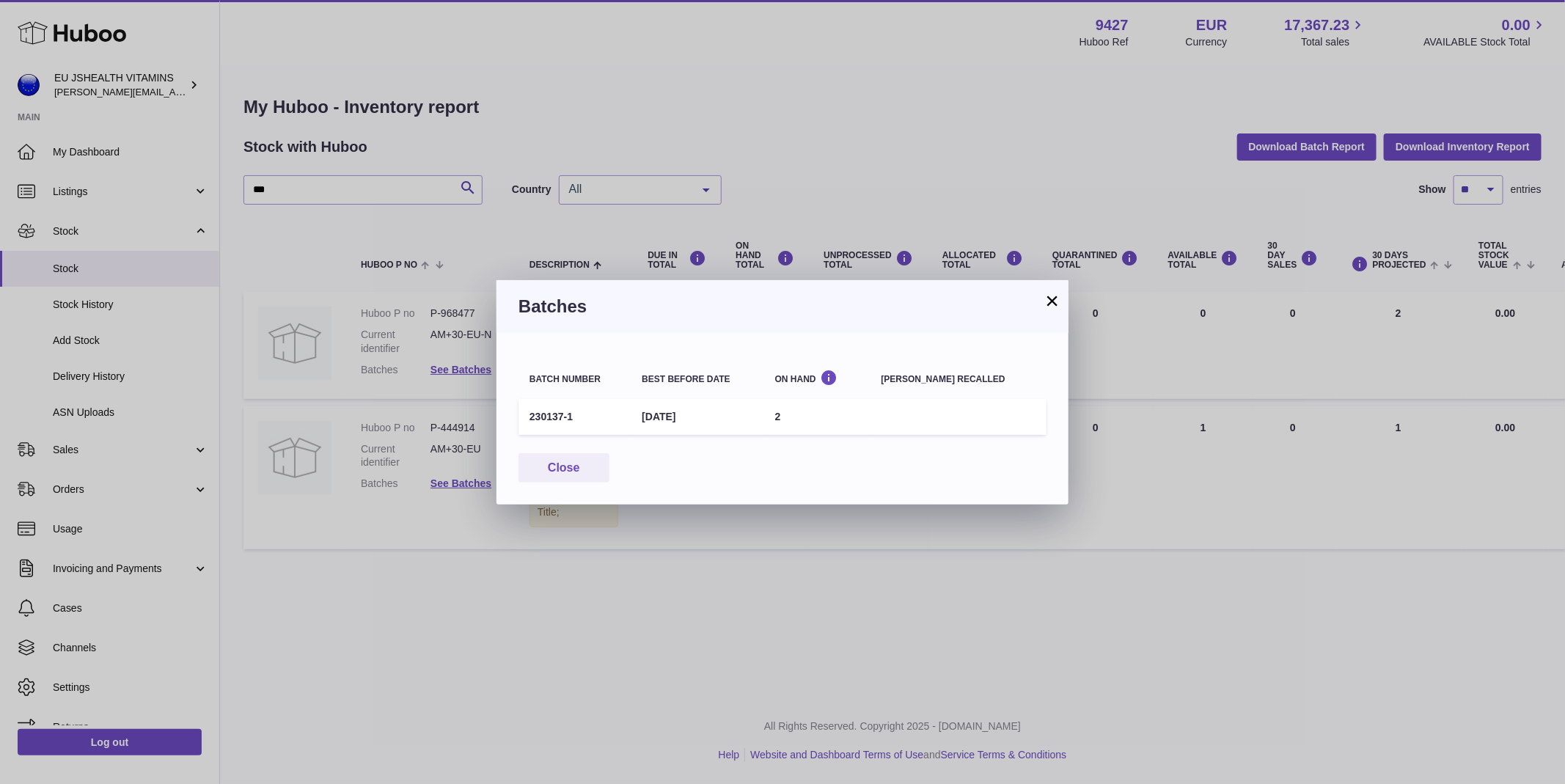
click at [651, 129] on div "× Batches Batch number Best before date On Hand Batch recalled 230137-1 30th No…" at bounding box center [782, 392] width 1565 height 784
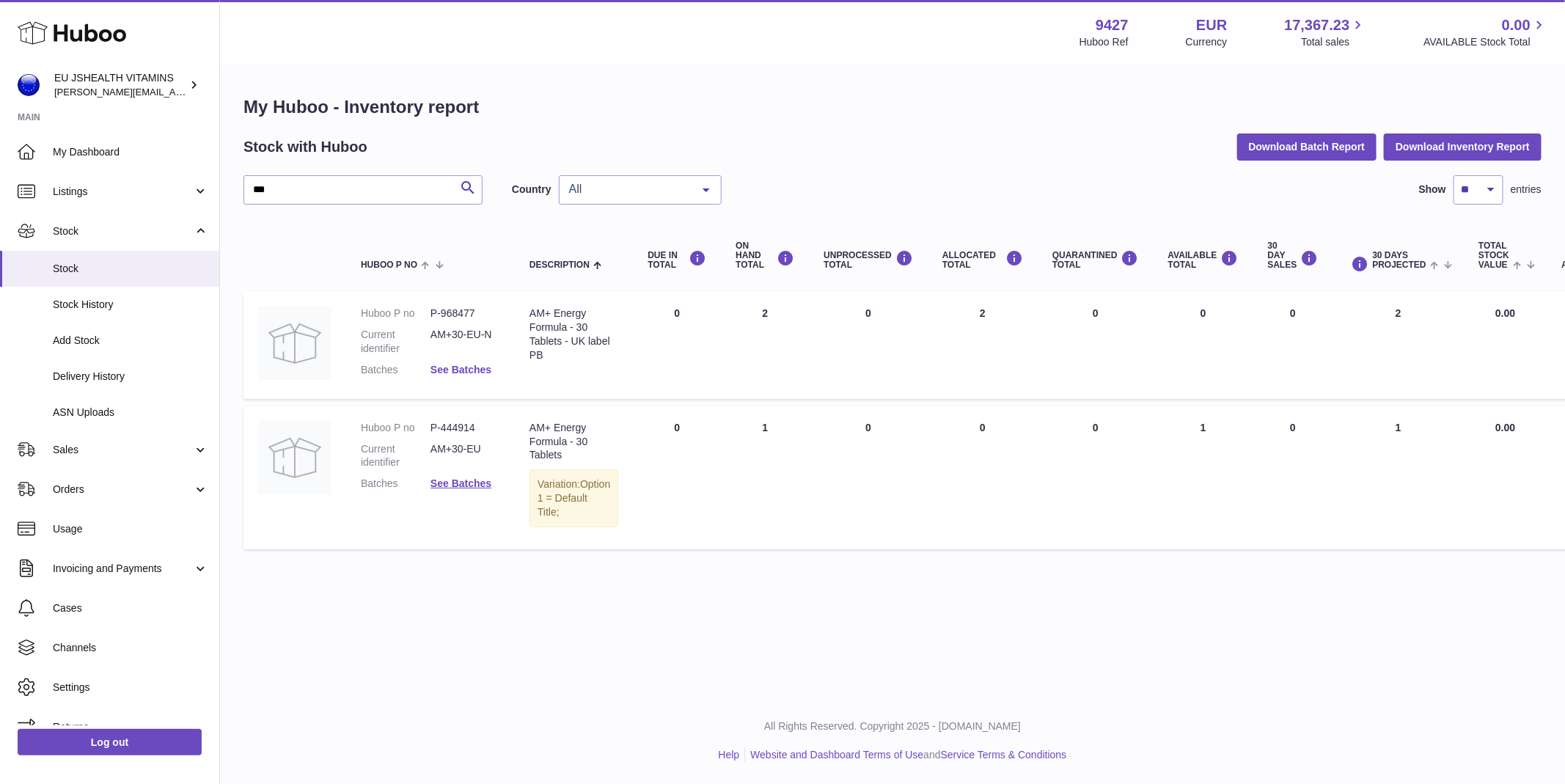
click at [480, 374] on link "See Batches" at bounding box center [461, 370] width 61 height 12
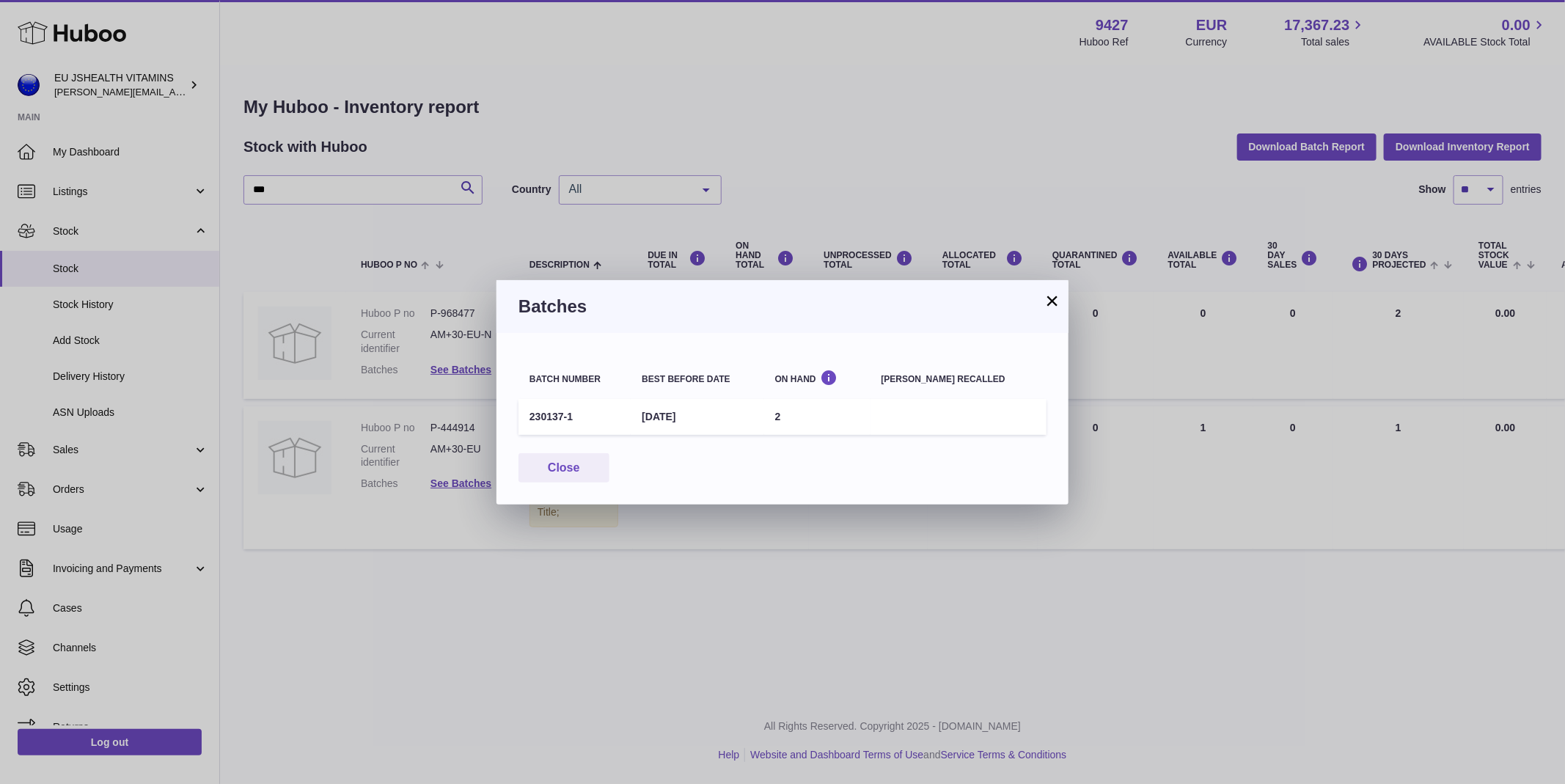
click at [539, 413] on td "230137-1" at bounding box center [575, 417] width 112 height 36
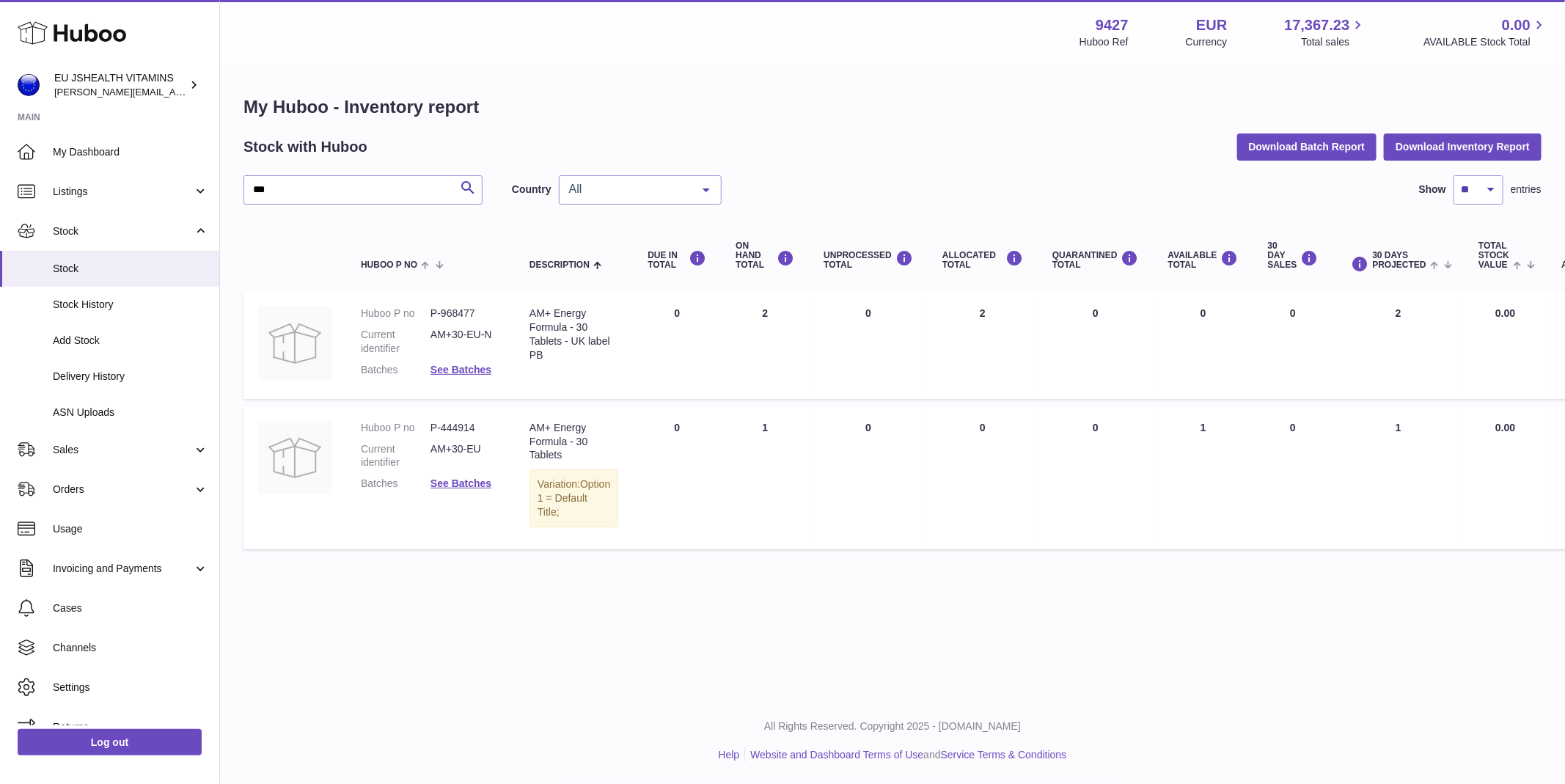
click at [747, 228] on div at bounding box center [782, 392] width 1565 height 784
click at [439, 319] on dl "Huboo P no P-968477 Current identifier AM+30-EU-N Batches See Batches" at bounding box center [430, 346] width 139 height 78
click at [457, 308] on dd "P-968477" at bounding box center [465, 313] width 69 height 14
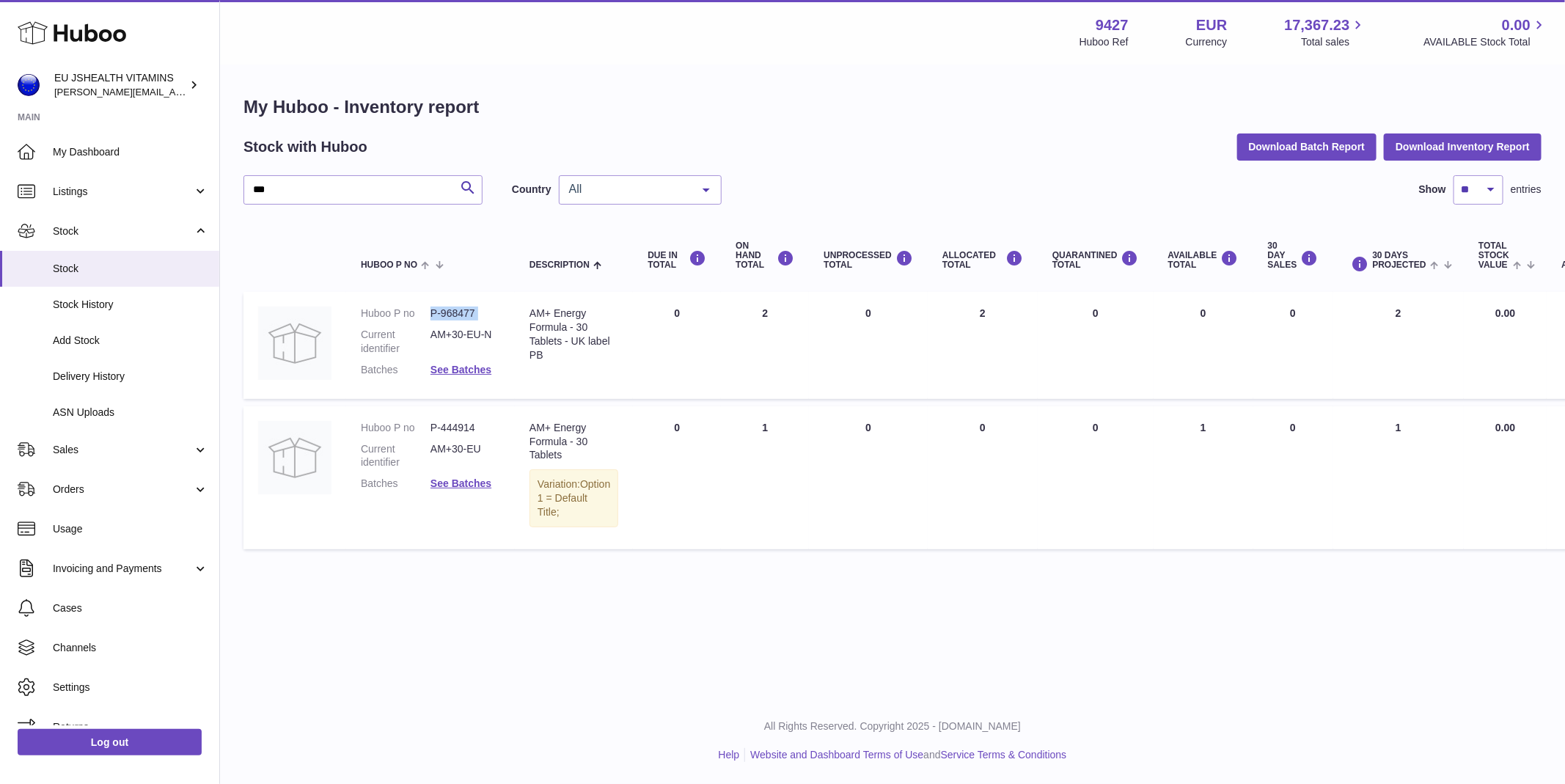
click at [457, 308] on dd "P-968477" at bounding box center [465, 313] width 69 height 14
click at [402, 189] on input "***" at bounding box center [363, 190] width 239 height 29
click at [547, 327] on div "Metabolism + Sugar Support - UK Label" at bounding box center [574, 327] width 88 height 41
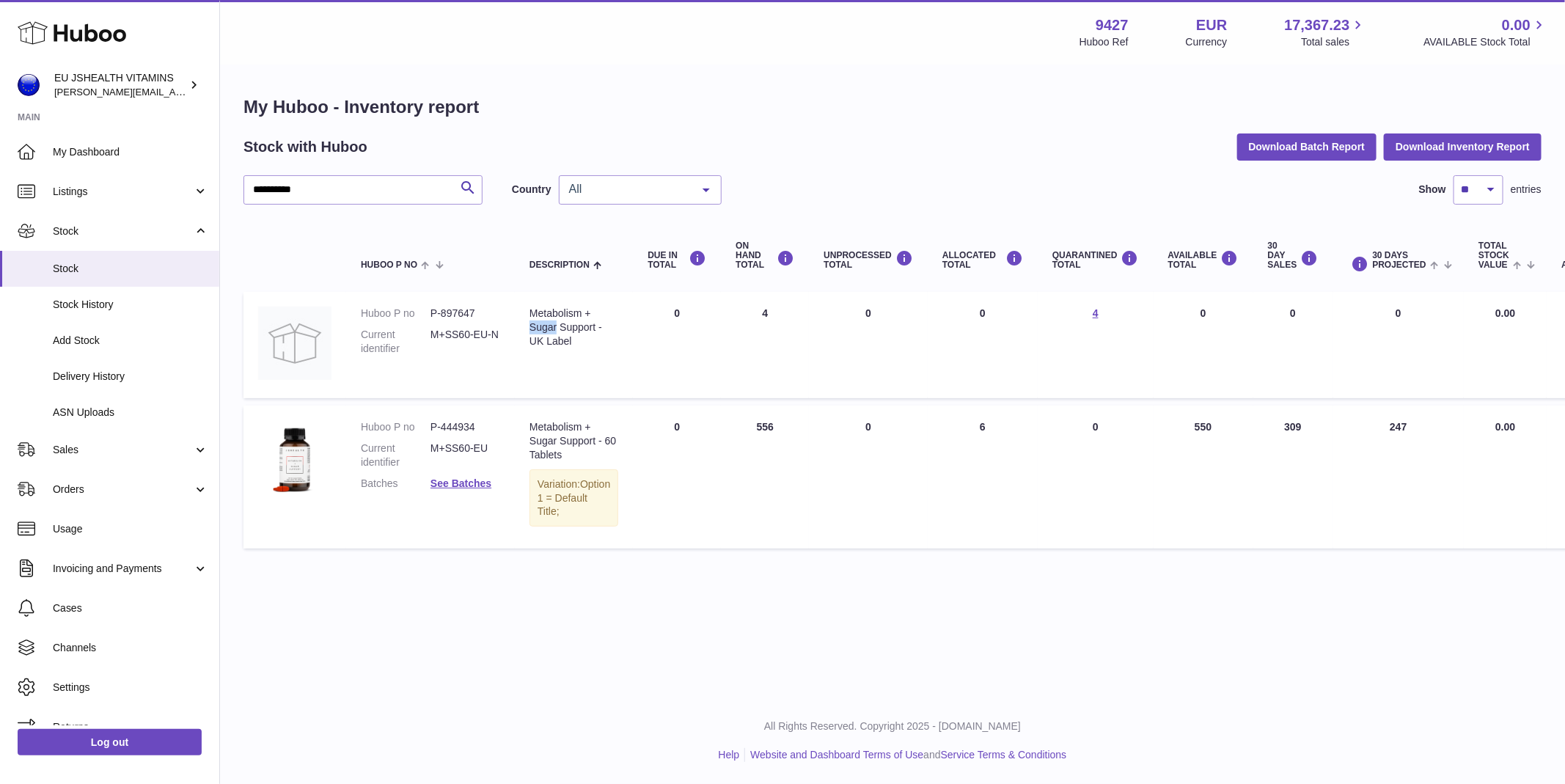
click at [547, 327] on div "Metabolism + Sugar Support - UK Label" at bounding box center [574, 327] width 88 height 41
drag, startPoint x: 576, startPoint y: 346, endPoint x: 584, endPoint y: 309, distance: 37.9
click at [584, 309] on div "Metabolism + Sugar Support - UK Label" at bounding box center [574, 327] width 88 height 41
click at [578, 312] on div "Metabolism + Sugar Support - UK Label" at bounding box center [574, 327] width 88 height 41
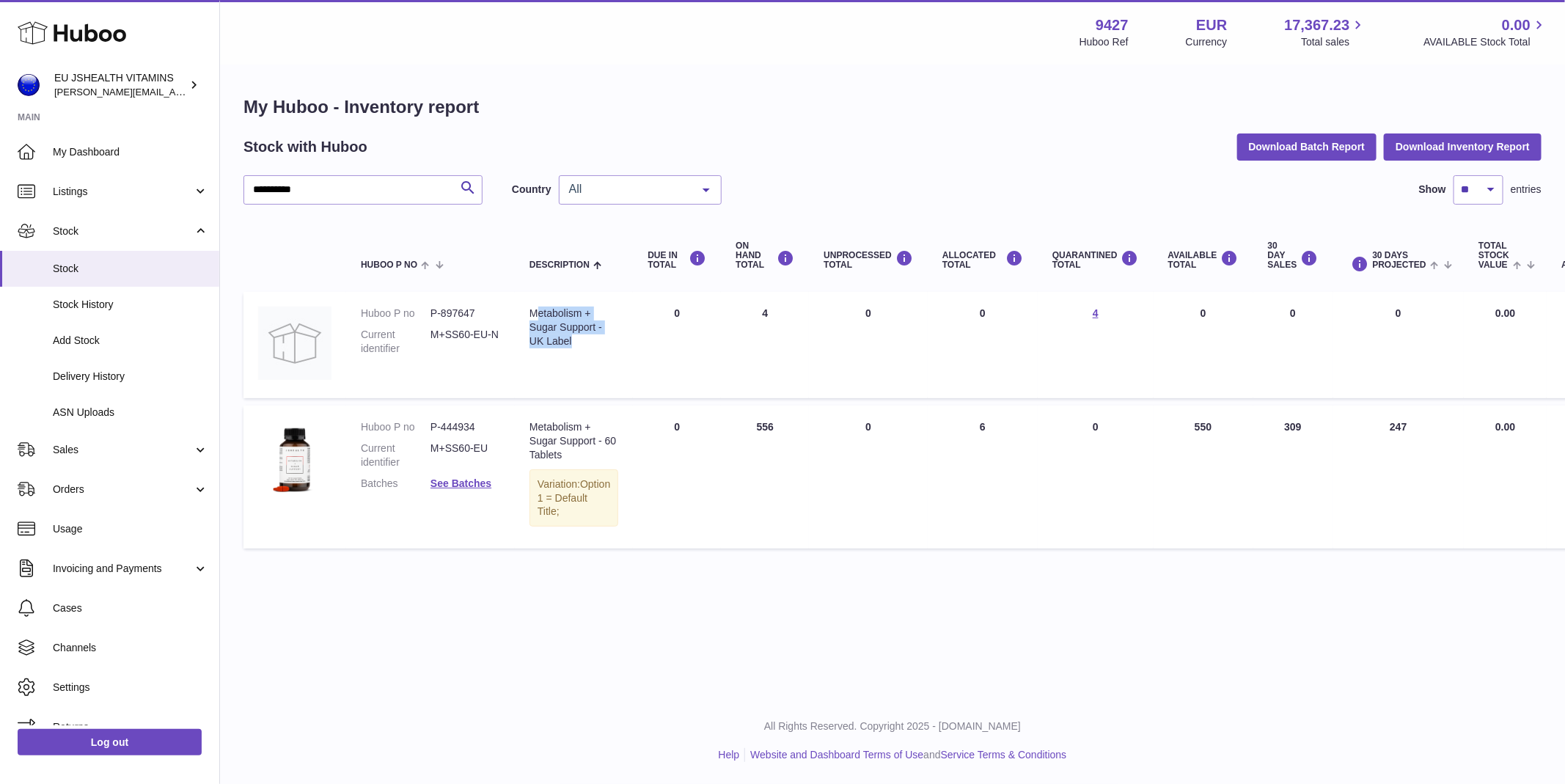
drag, startPoint x: 538, startPoint y: 312, endPoint x: 594, endPoint y: 346, distance: 65.5
click at [594, 346] on div "Metabolism + Sugar Support - UK Label" at bounding box center [574, 327] width 88 height 41
click at [459, 308] on dd "P-897647" at bounding box center [465, 313] width 69 height 14
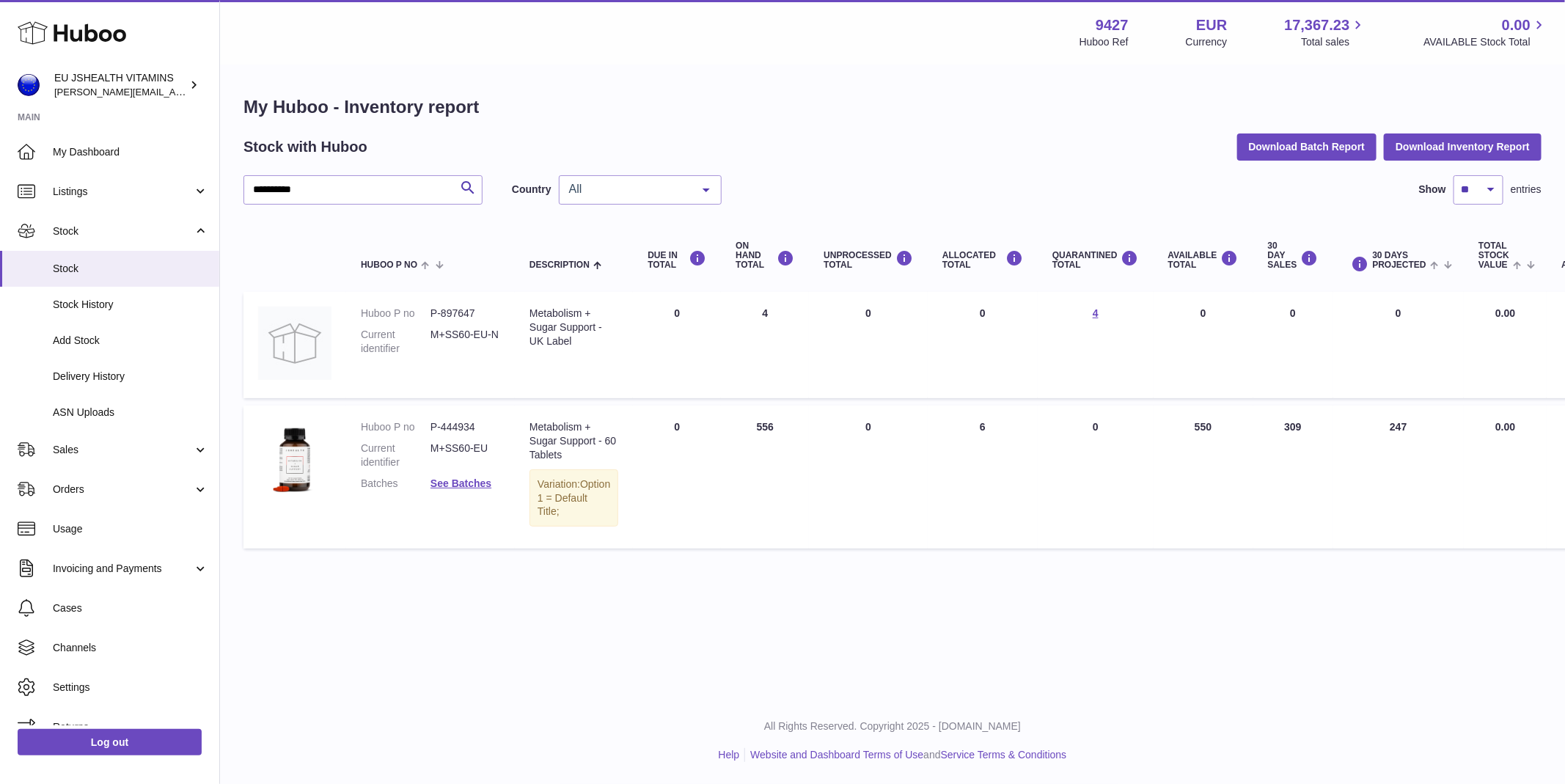
click at [571, 342] on div "Metabolism + Sugar Support - UK Label" at bounding box center [574, 327] width 88 height 41
click at [442, 489] on dd "See Batches" at bounding box center [465, 483] width 69 height 14
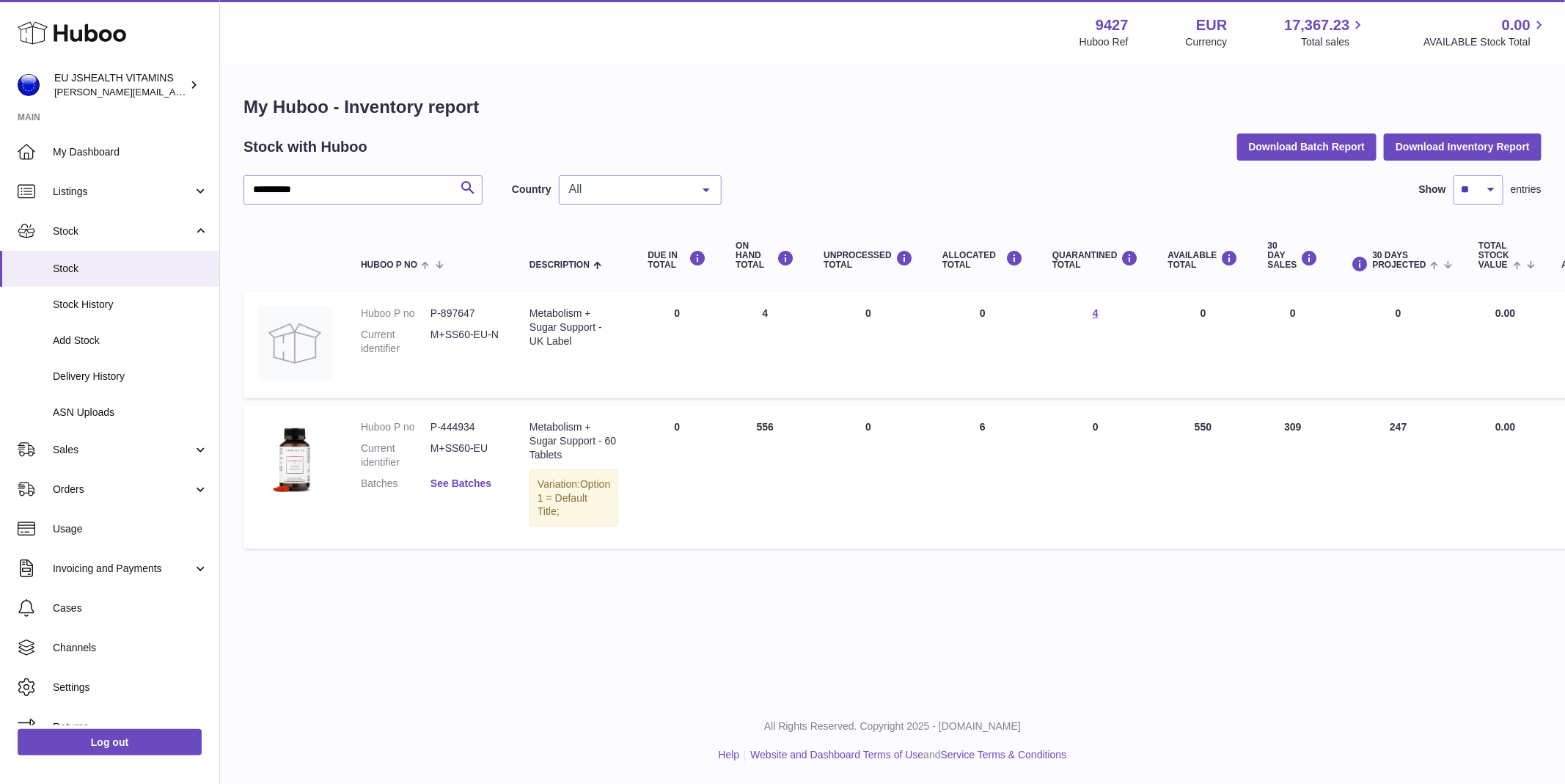
click at [444, 487] on link "See Batches" at bounding box center [461, 483] width 61 height 12
click at [1142, 364] on div "× Batches Batch number Best before date On Hand Batch recalled 240140 23rd Nov …" at bounding box center [782, 392] width 1565 height 784
click at [451, 177] on input "**********" at bounding box center [363, 190] width 239 height 29
type input "***"
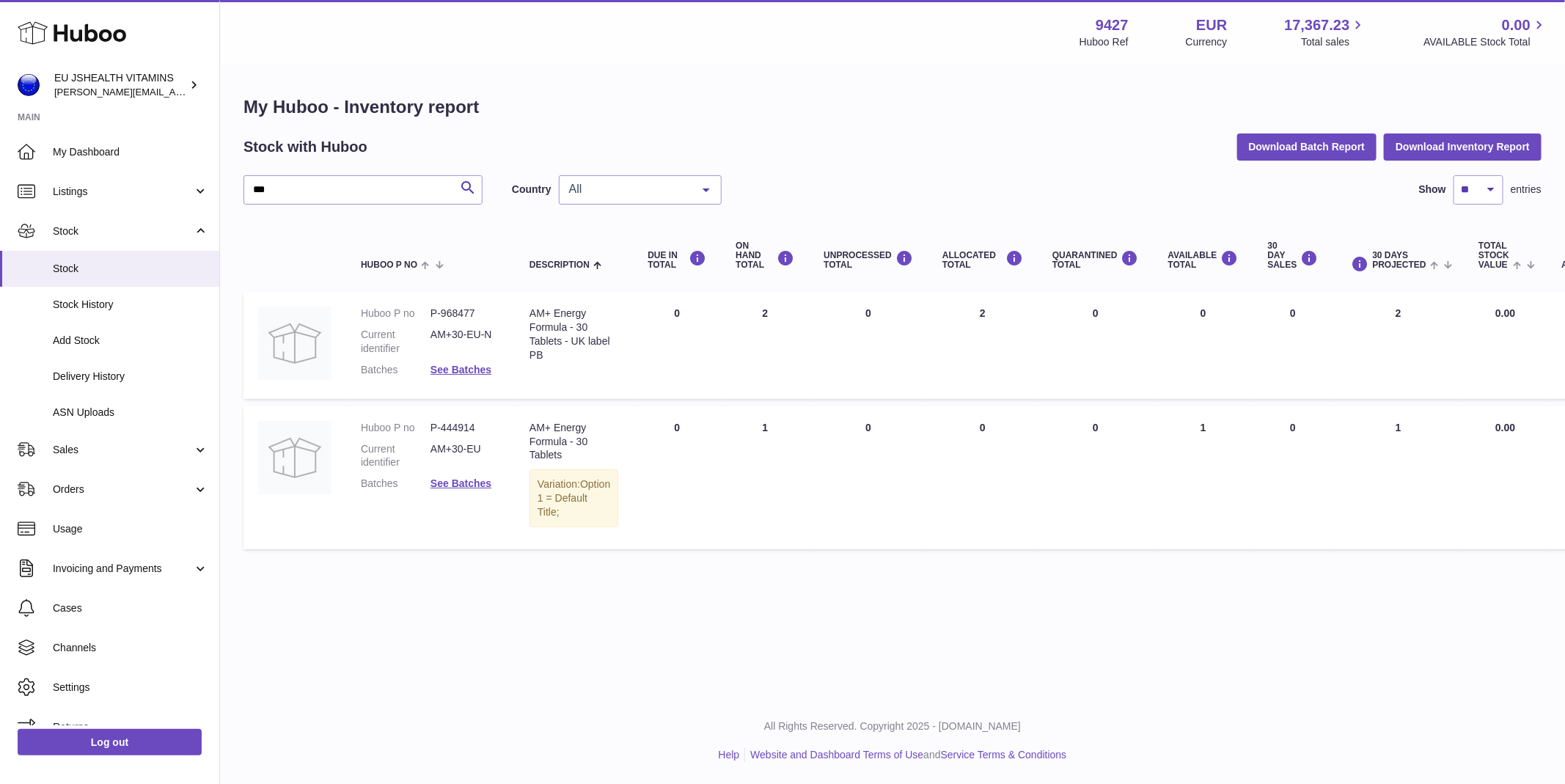
click at [433, 363] on dd "See Batches" at bounding box center [465, 370] width 69 height 14
click at [441, 366] on link "See Batches" at bounding box center [461, 370] width 61 height 12
click at [410, 489] on div at bounding box center [782, 392] width 1565 height 784
click at [480, 489] on dd "See Batches" at bounding box center [465, 483] width 69 height 14
click at [476, 484] on link "See Batches" at bounding box center [461, 483] width 61 height 12
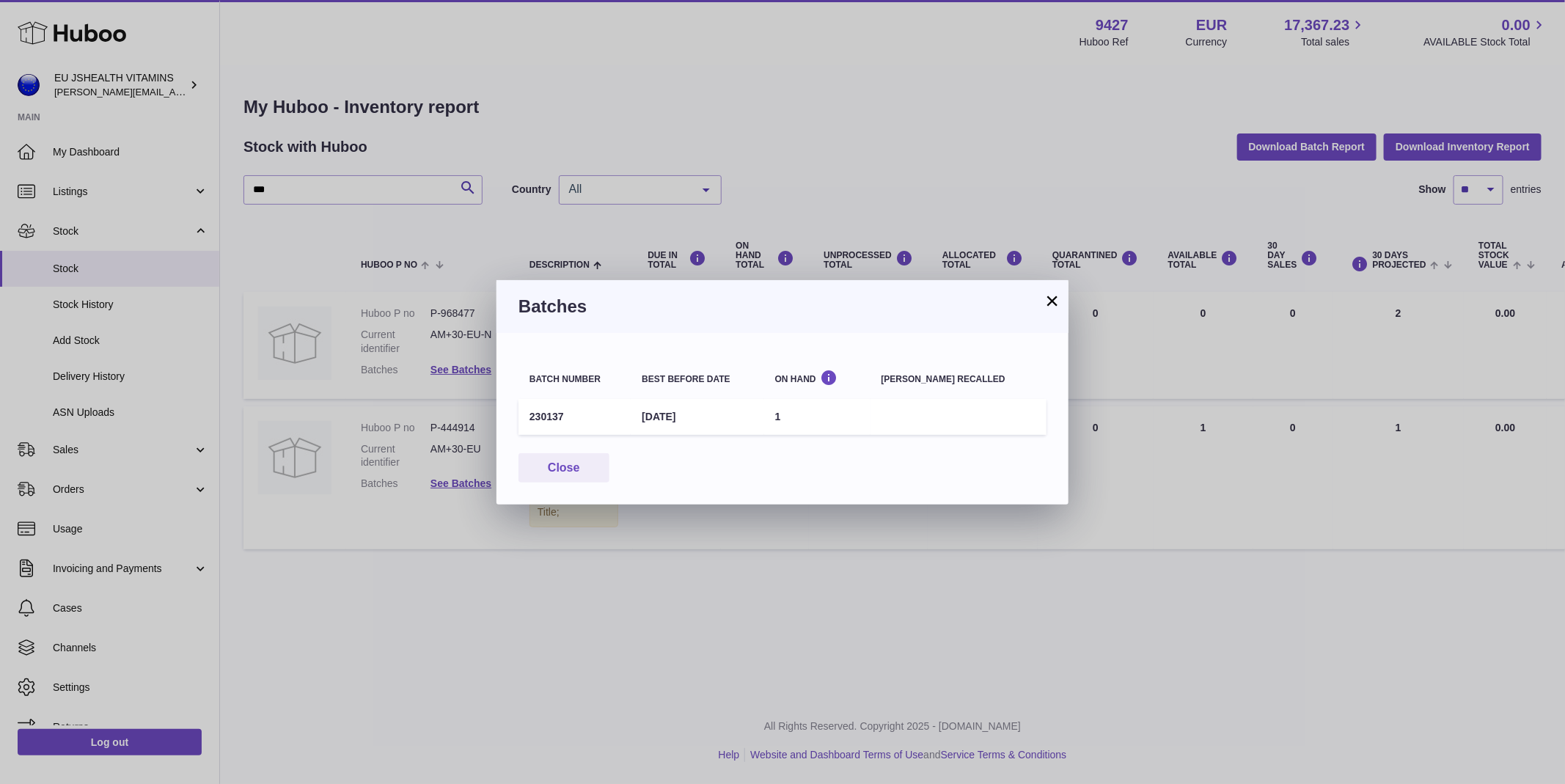
click at [539, 567] on div "× Batches Batch number Best before date On Hand Batch recalled 230137 30th Nov …" at bounding box center [782, 392] width 1565 height 784
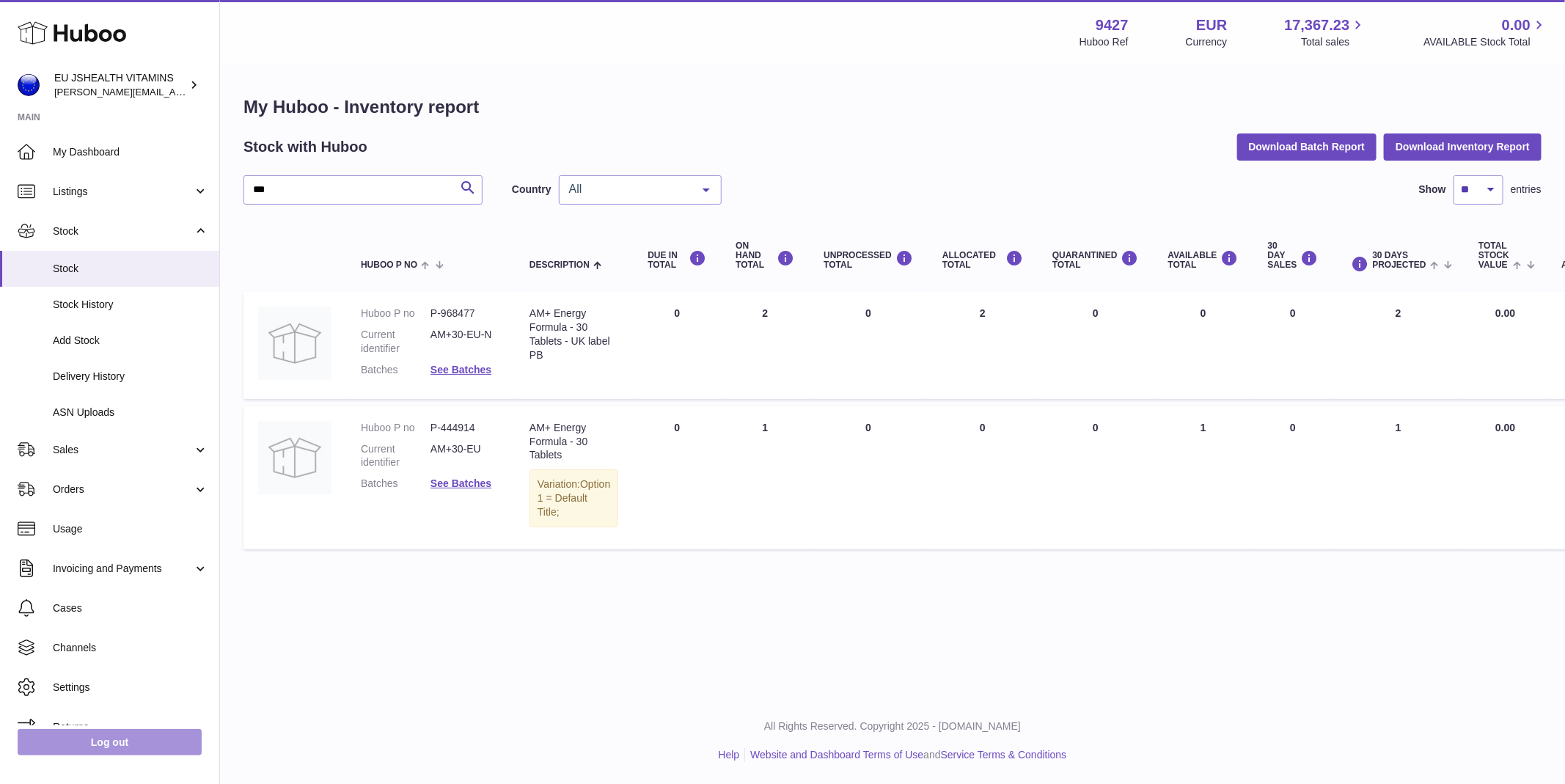
click at [144, 749] on link "Log out" at bounding box center [109, 742] width 184 height 26
